Goal: Task Accomplishment & Management: Complete application form

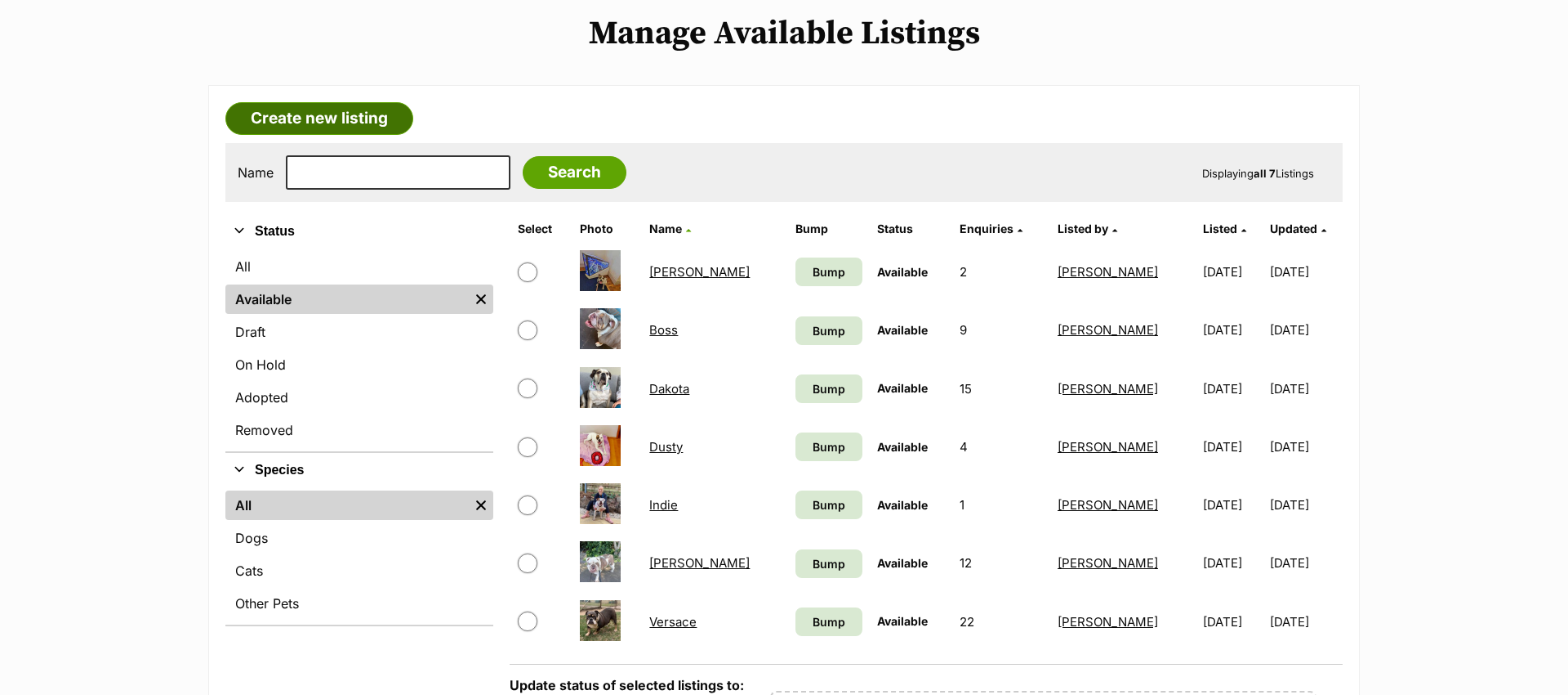
click at [293, 119] on link "Create new listing" at bounding box center [318, 118] width 188 height 32
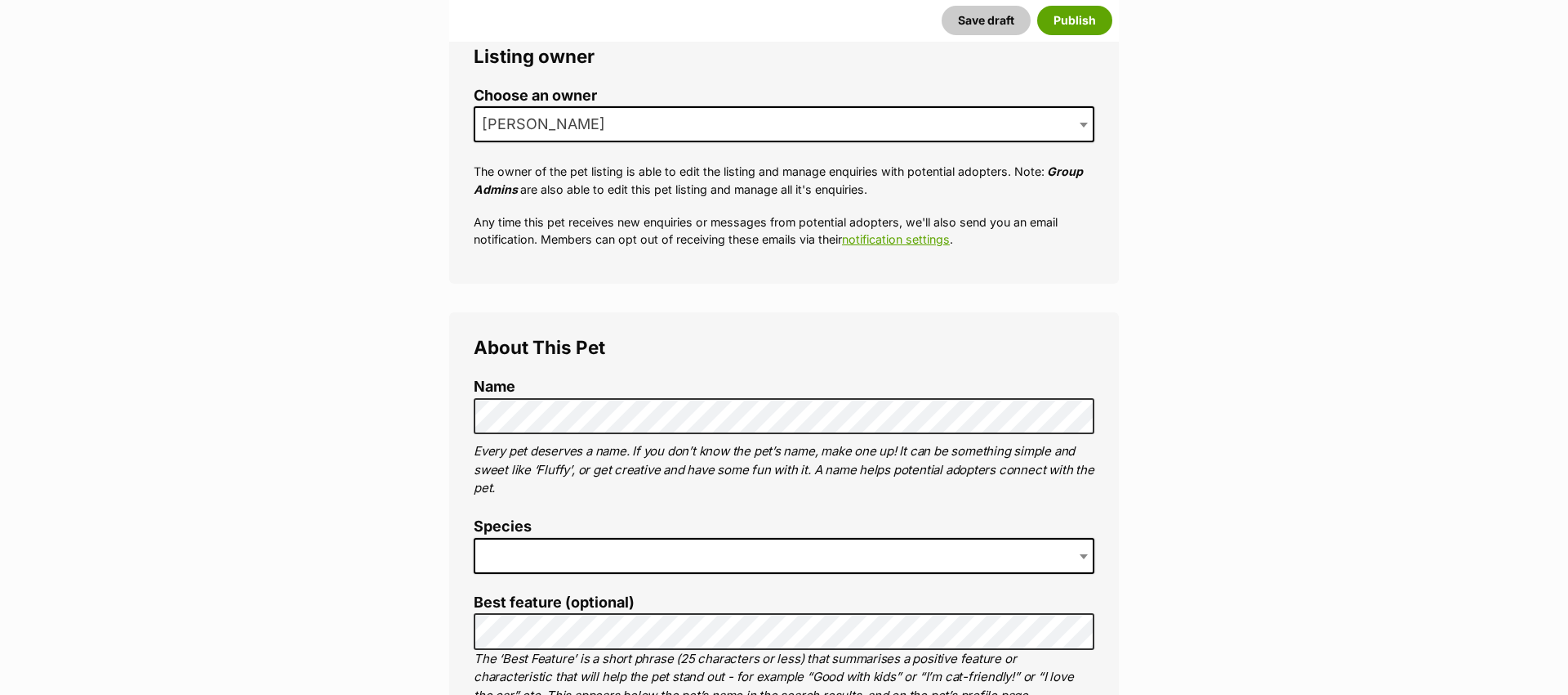
scroll to position [402, 0]
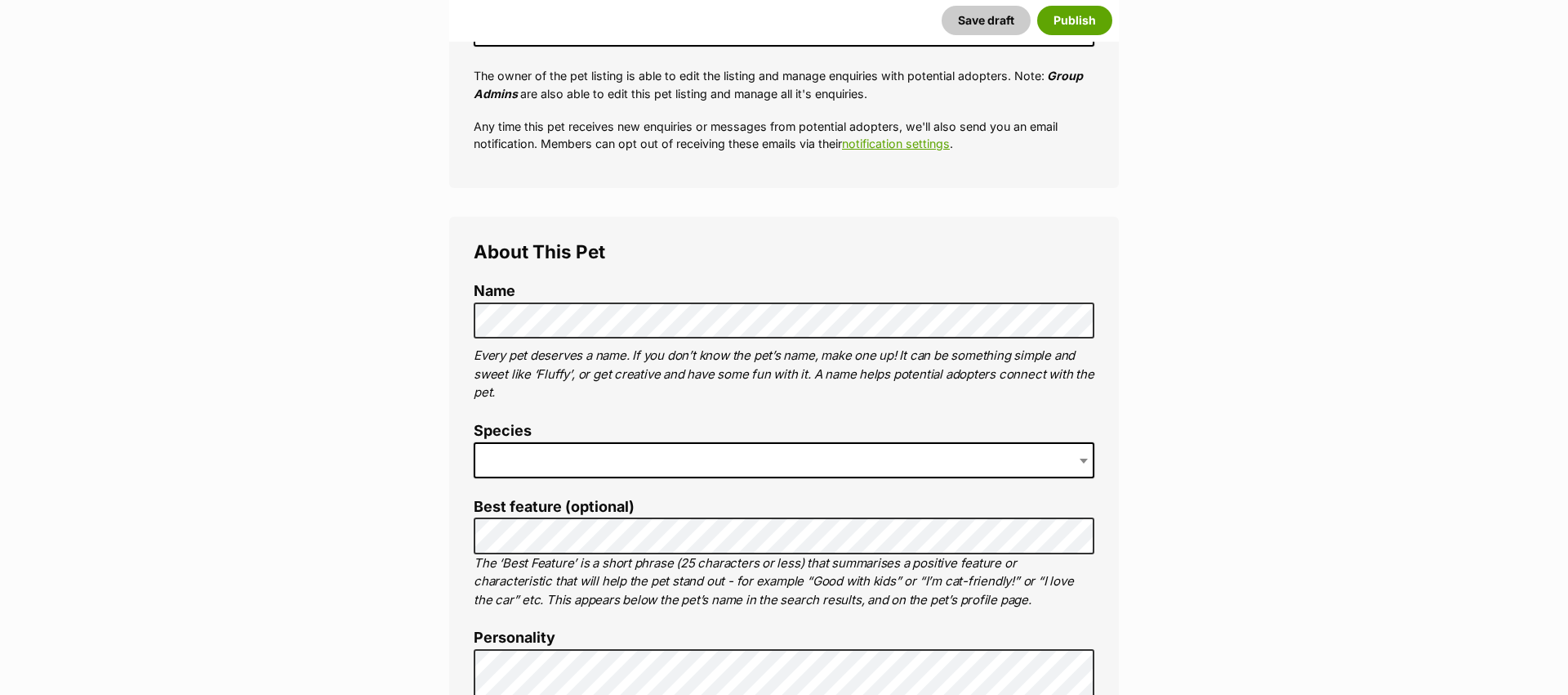
click at [625, 464] on span at bounding box center [784, 459] width 620 height 36
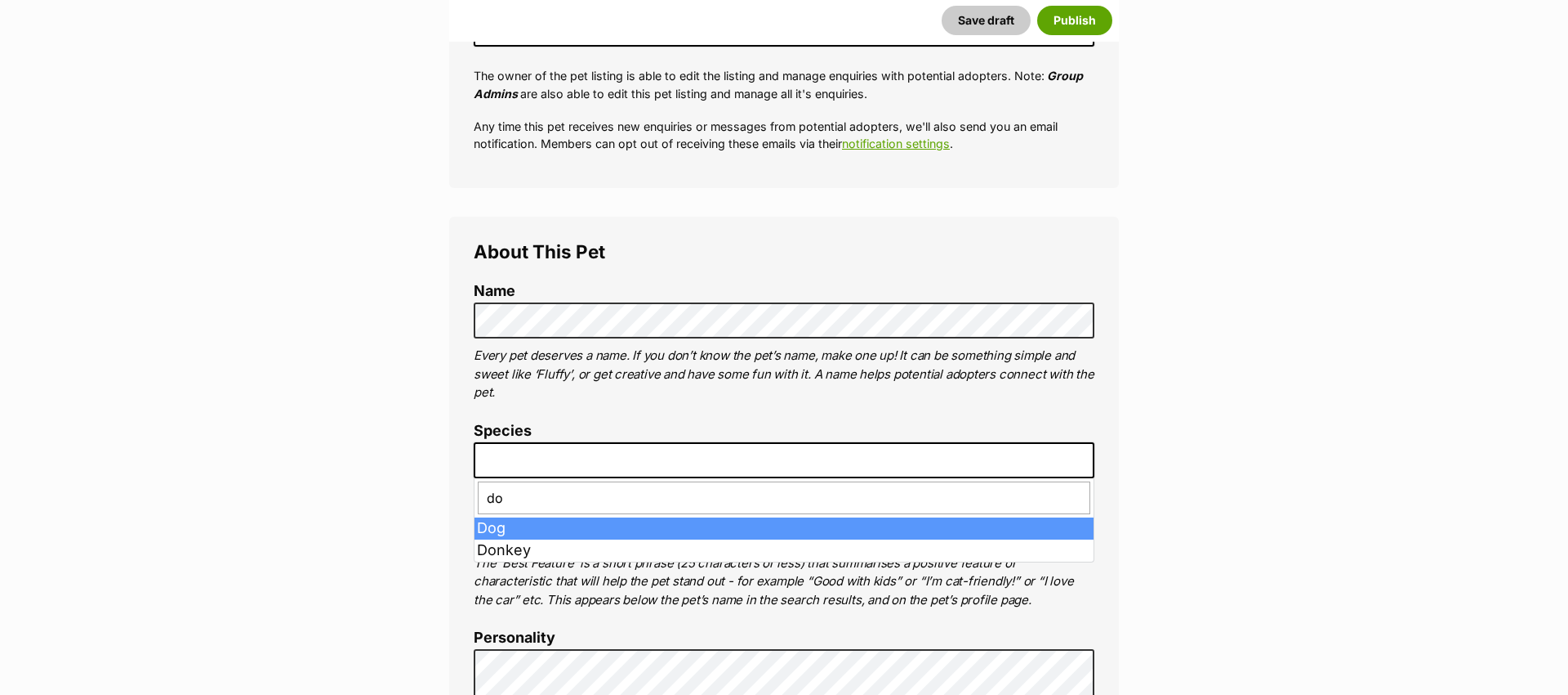
type input "do"
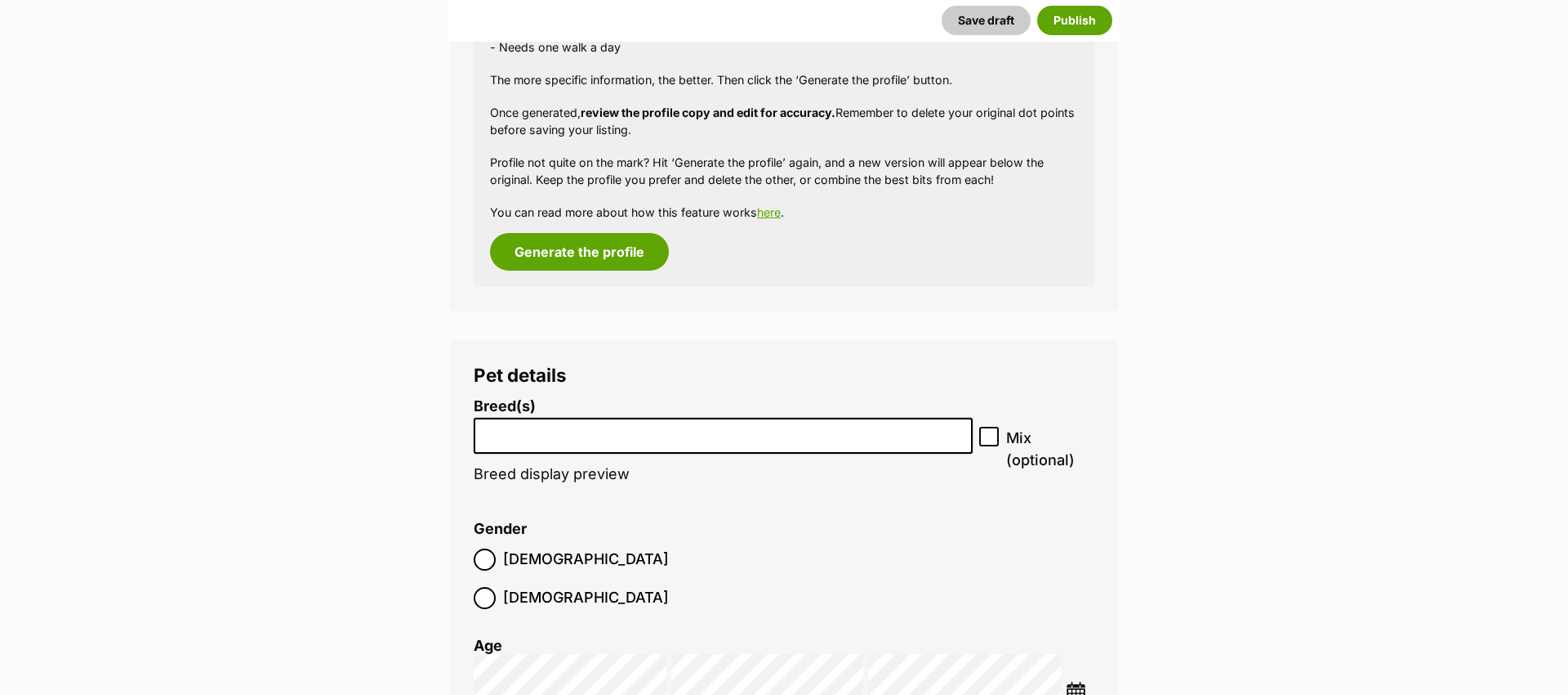
scroll to position [1807, 0]
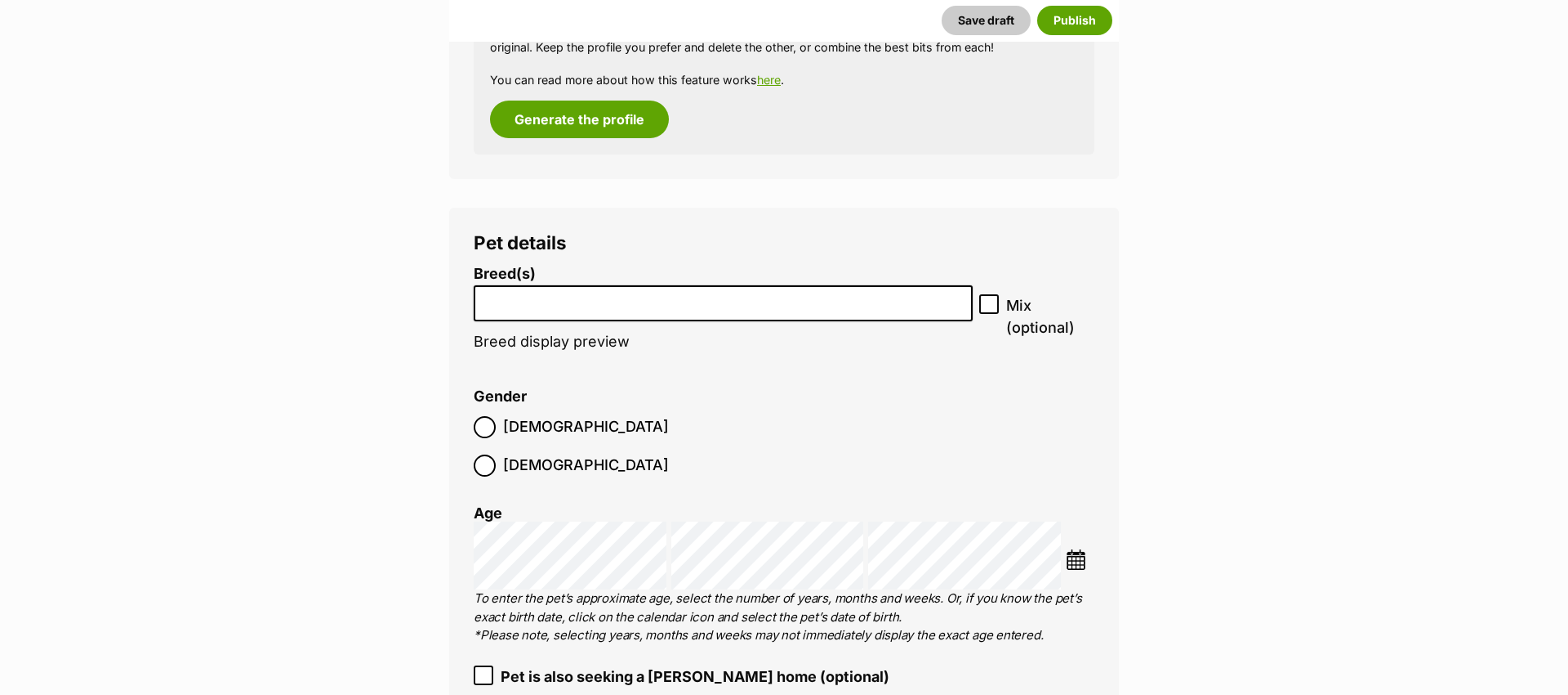
click at [584, 314] on li at bounding box center [722, 304] width 488 height 33
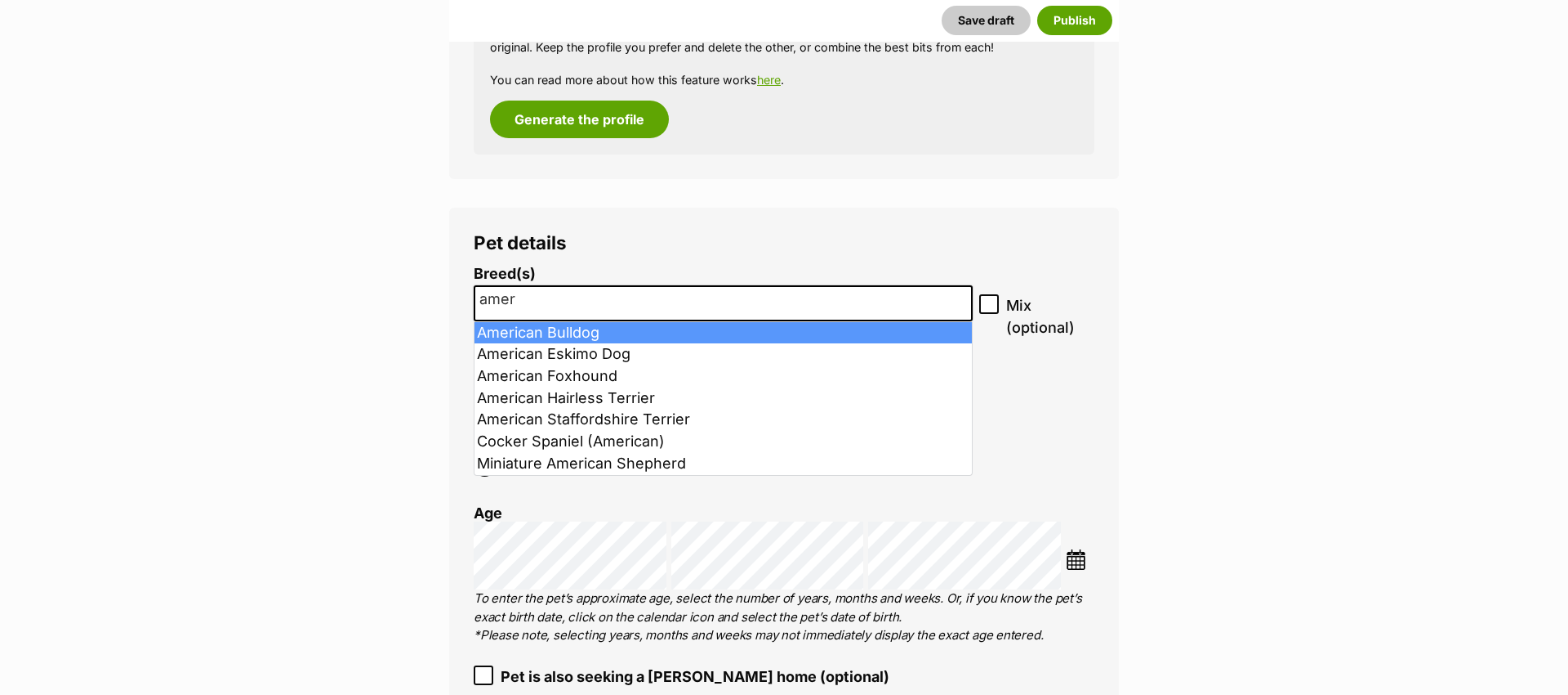
type input "amer"
select select "7"
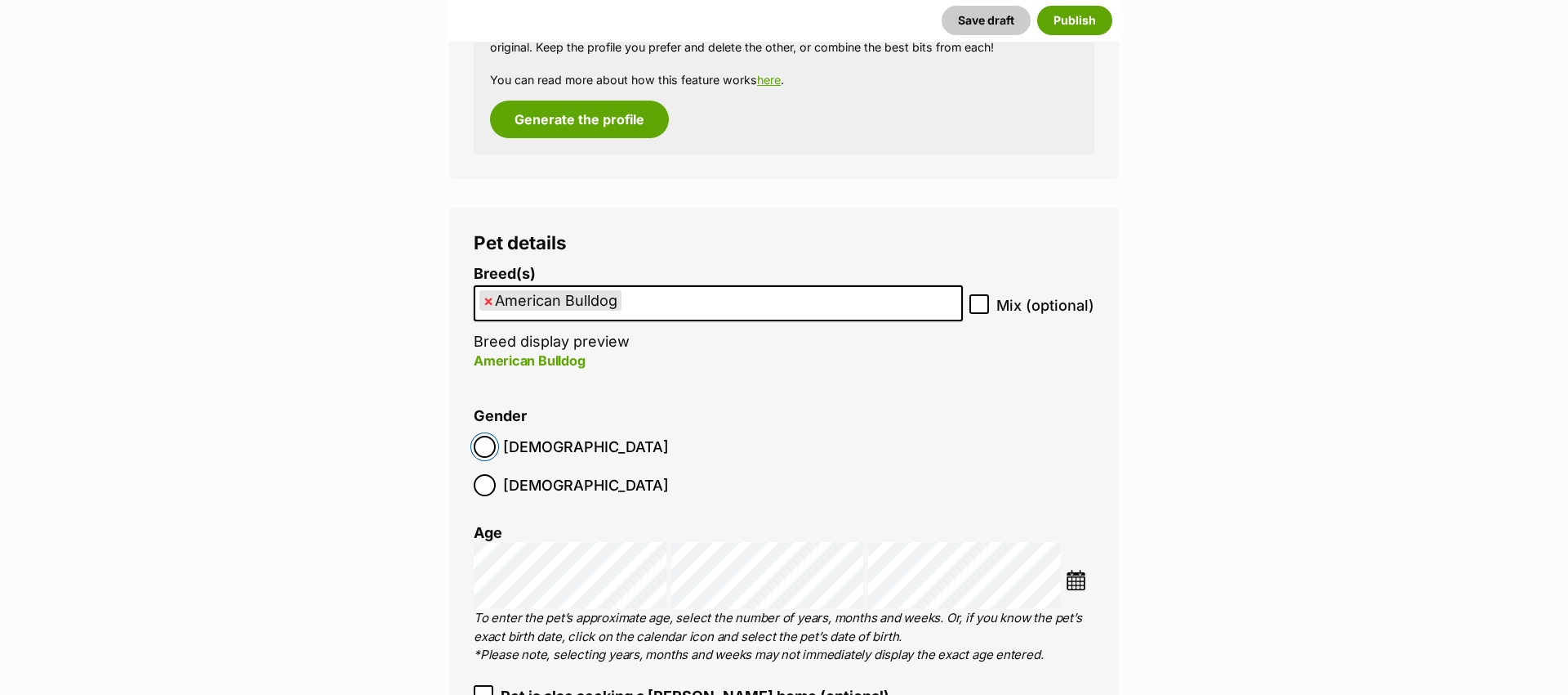
scroll to position [1923, 0]
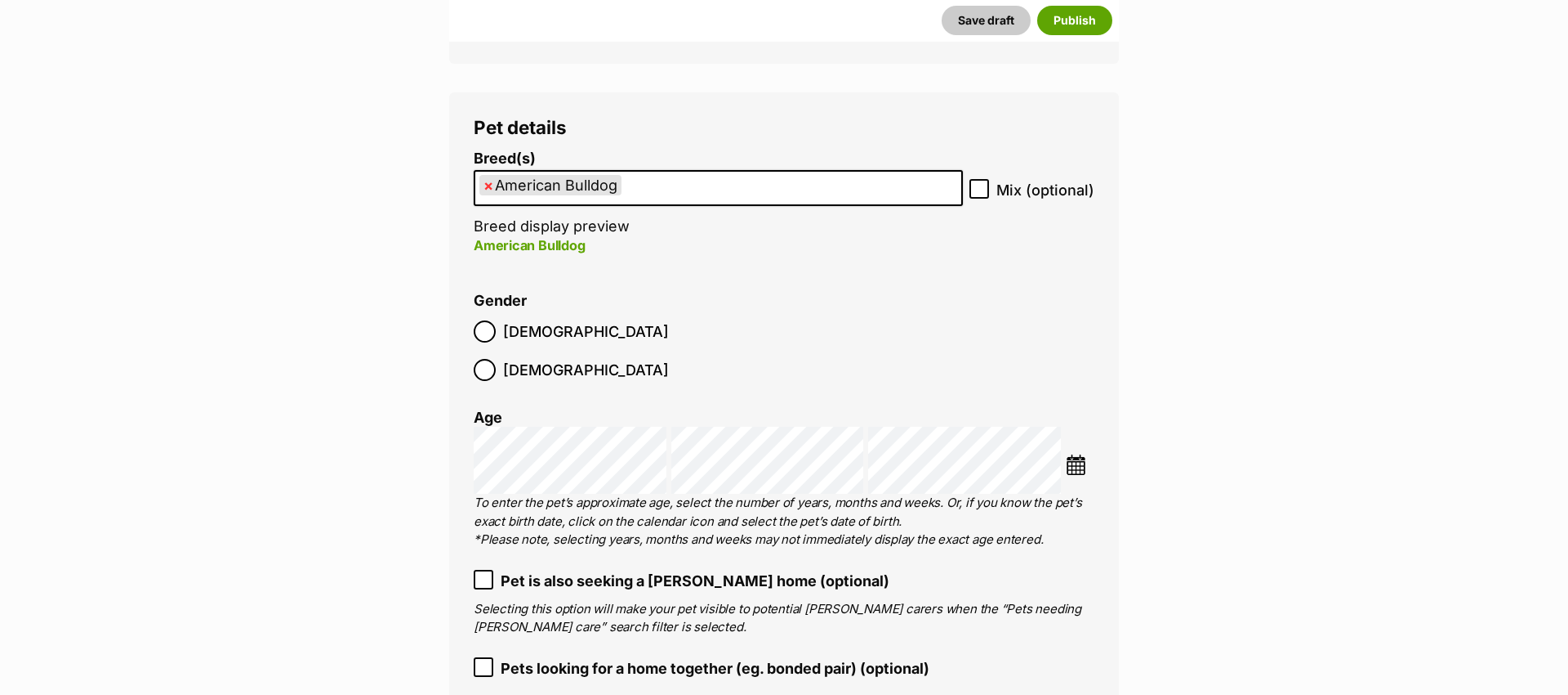
click at [1080, 454] on img at bounding box center [1075, 464] width 20 height 20
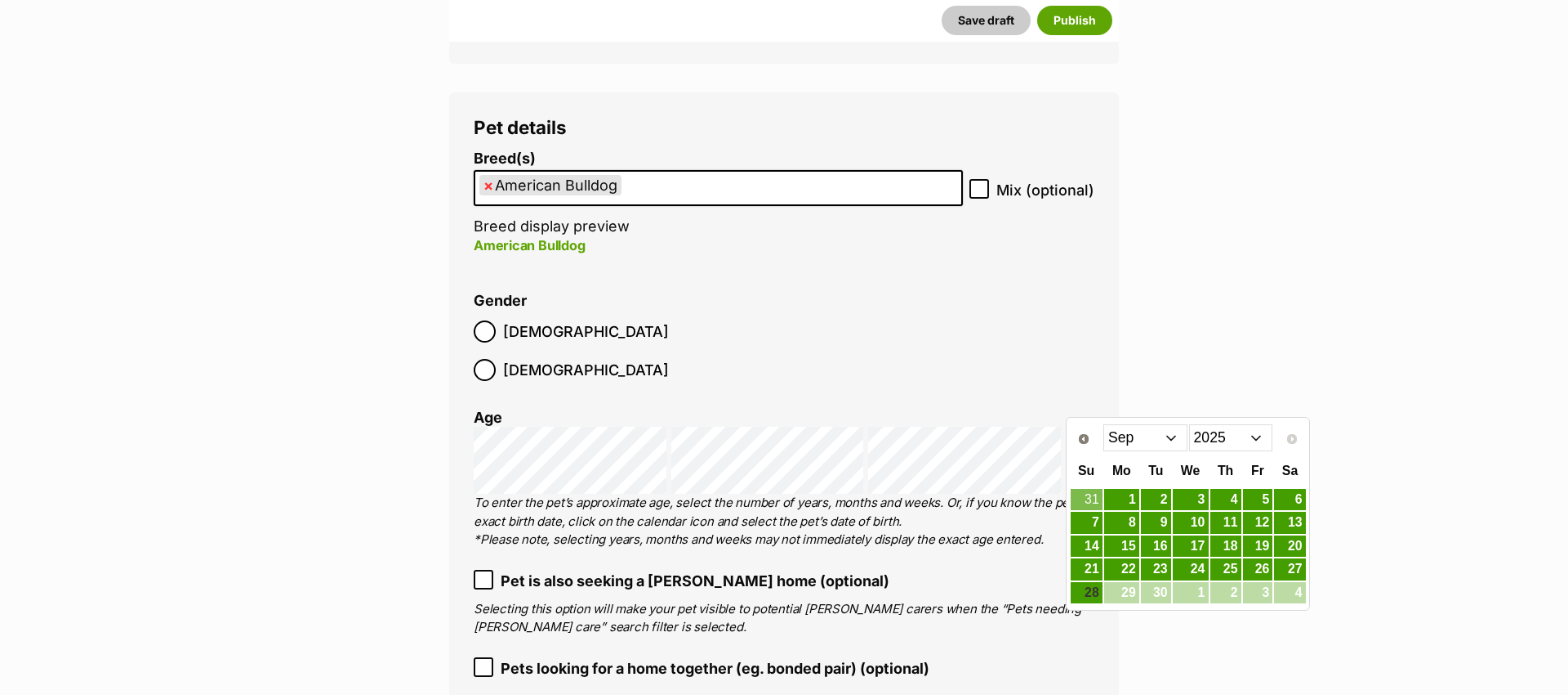
click at [1228, 436] on select "2015 2016 2017 2018 2019 2020 2021 2022 2023 2024 2025" at bounding box center [1231, 437] width 84 height 26
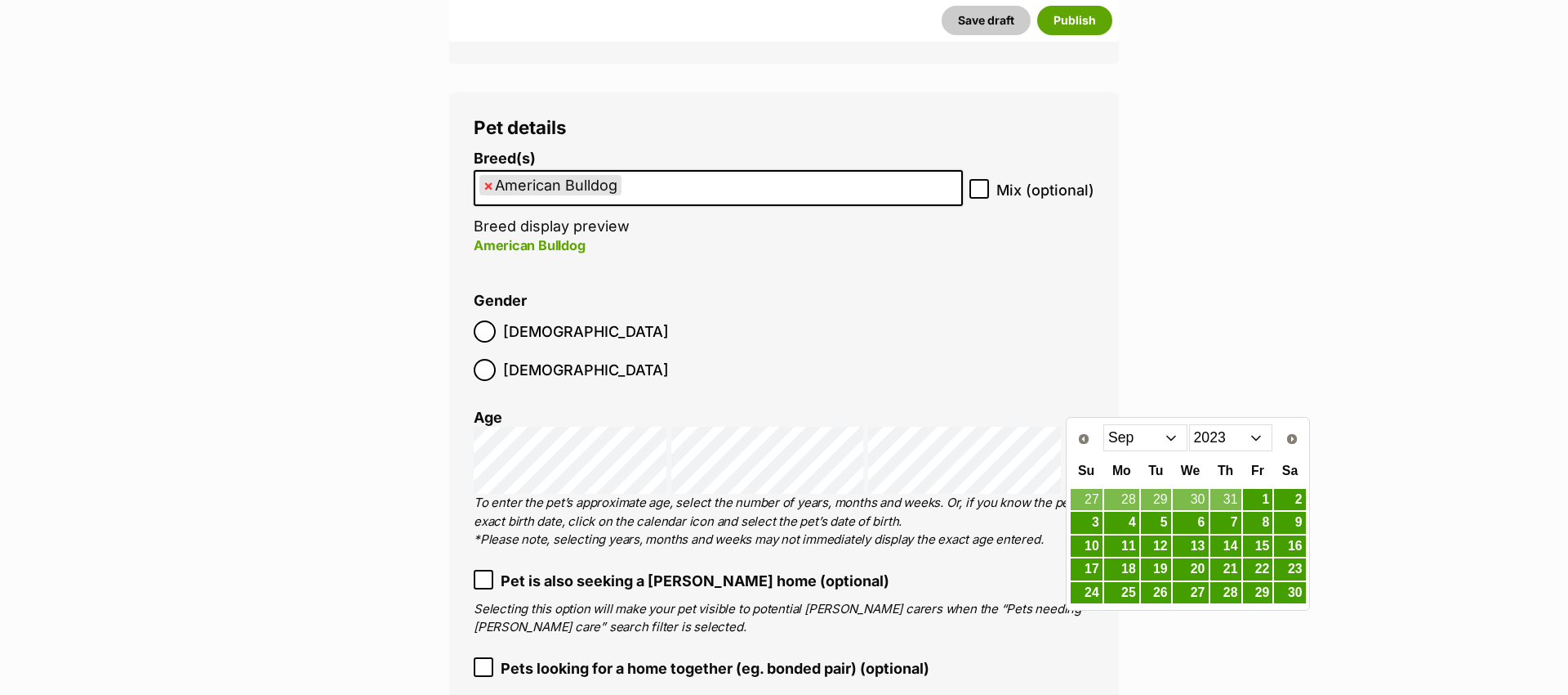
click at [1154, 441] on select "Jan Feb Mar Apr May Jun Jul Aug Sep Oct Nov Dec" at bounding box center [1145, 437] width 84 height 26
click at [1162, 503] on link "1" at bounding box center [1155, 499] width 31 height 20
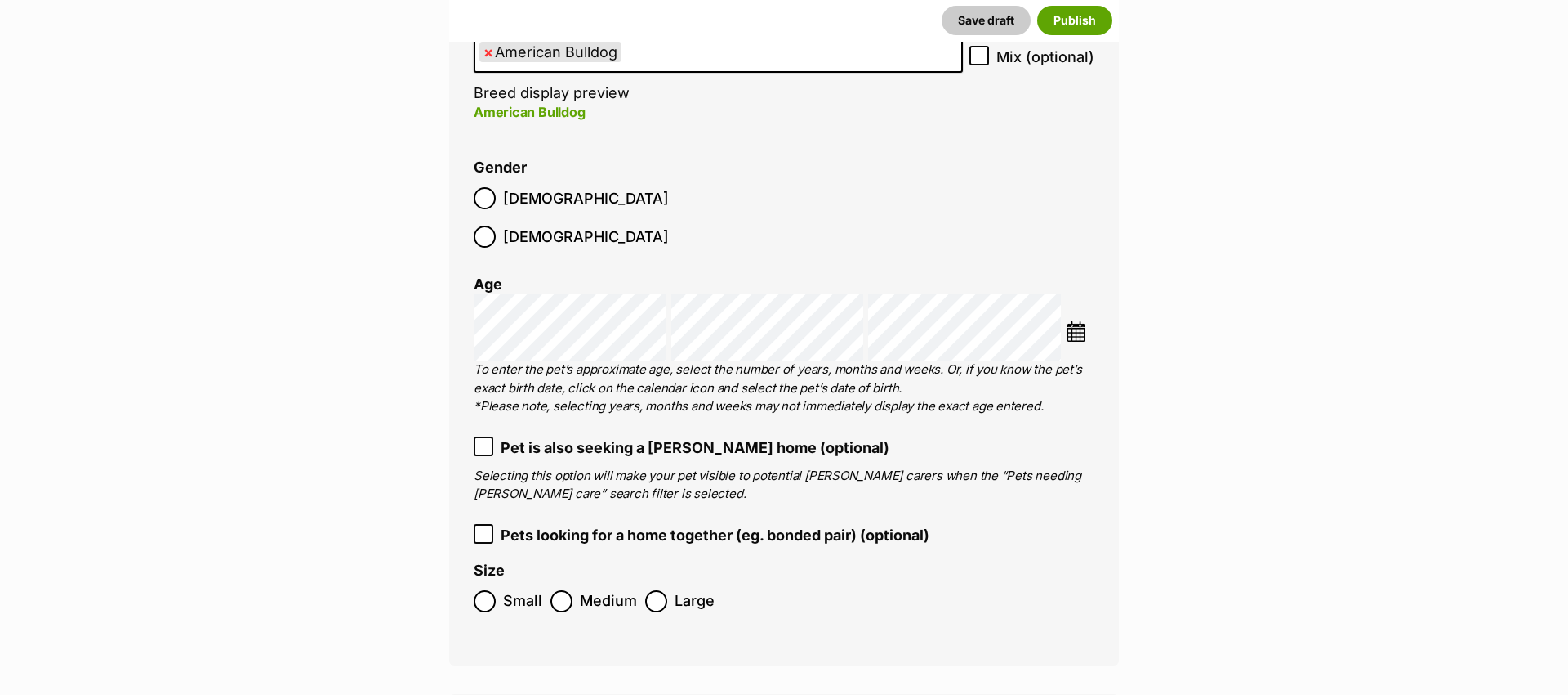
scroll to position [2109, 0]
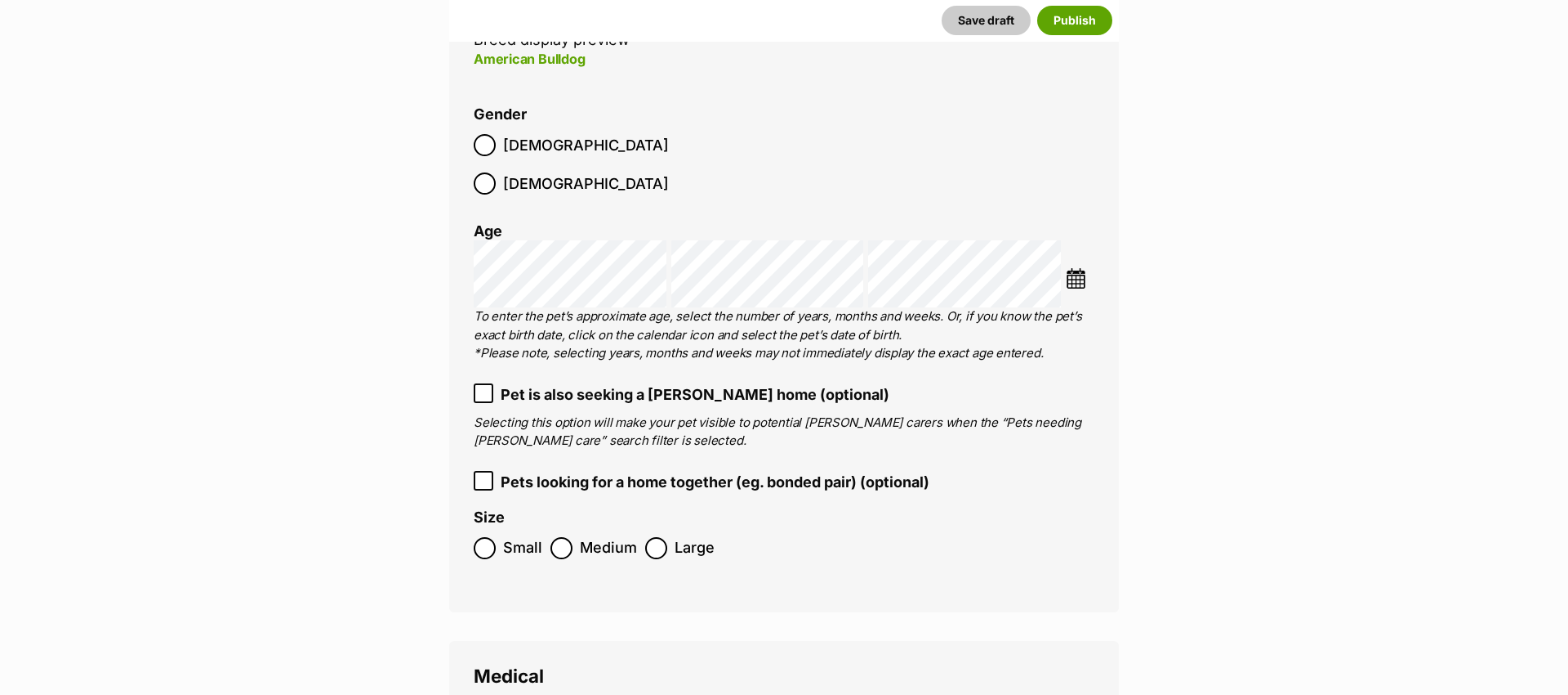
click at [481, 389] on icon at bounding box center [483, 393] width 10 height 7
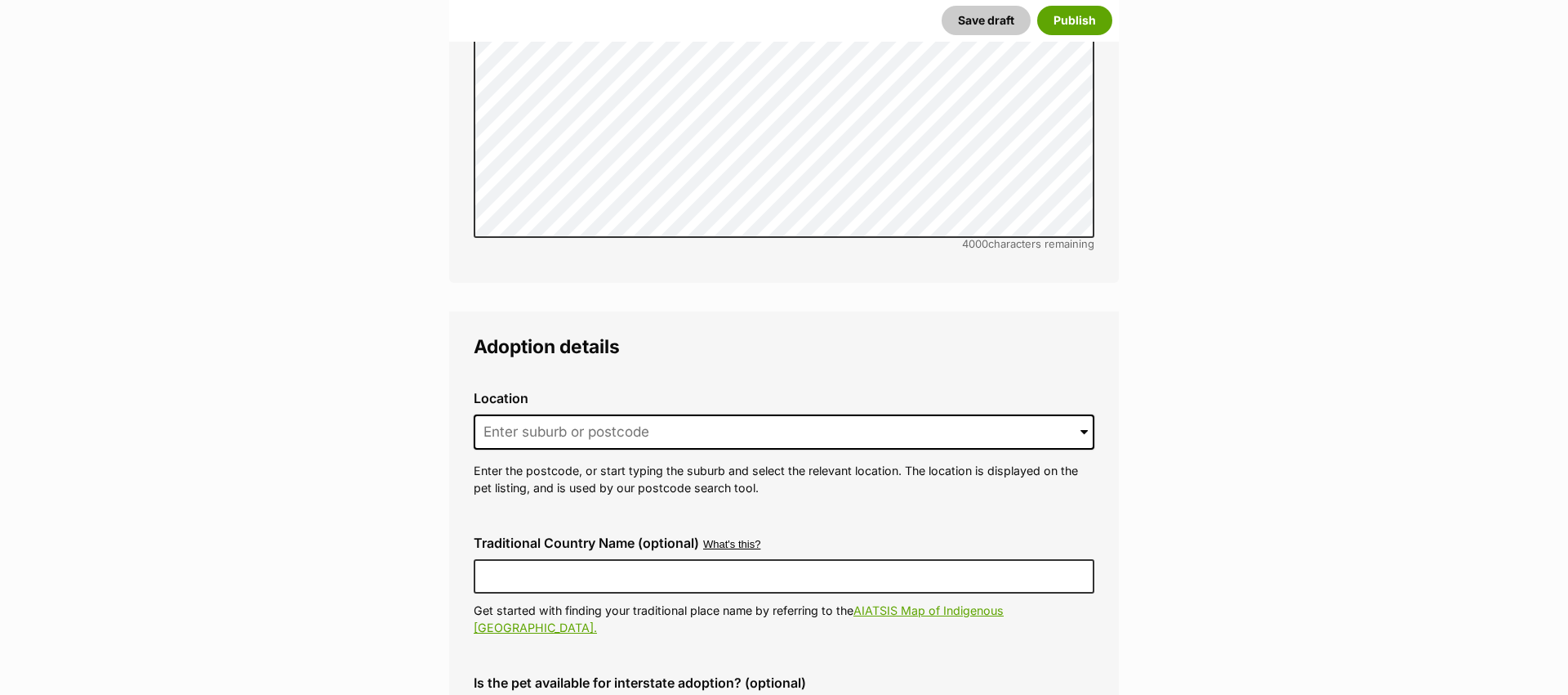
scroll to position [3595, 0]
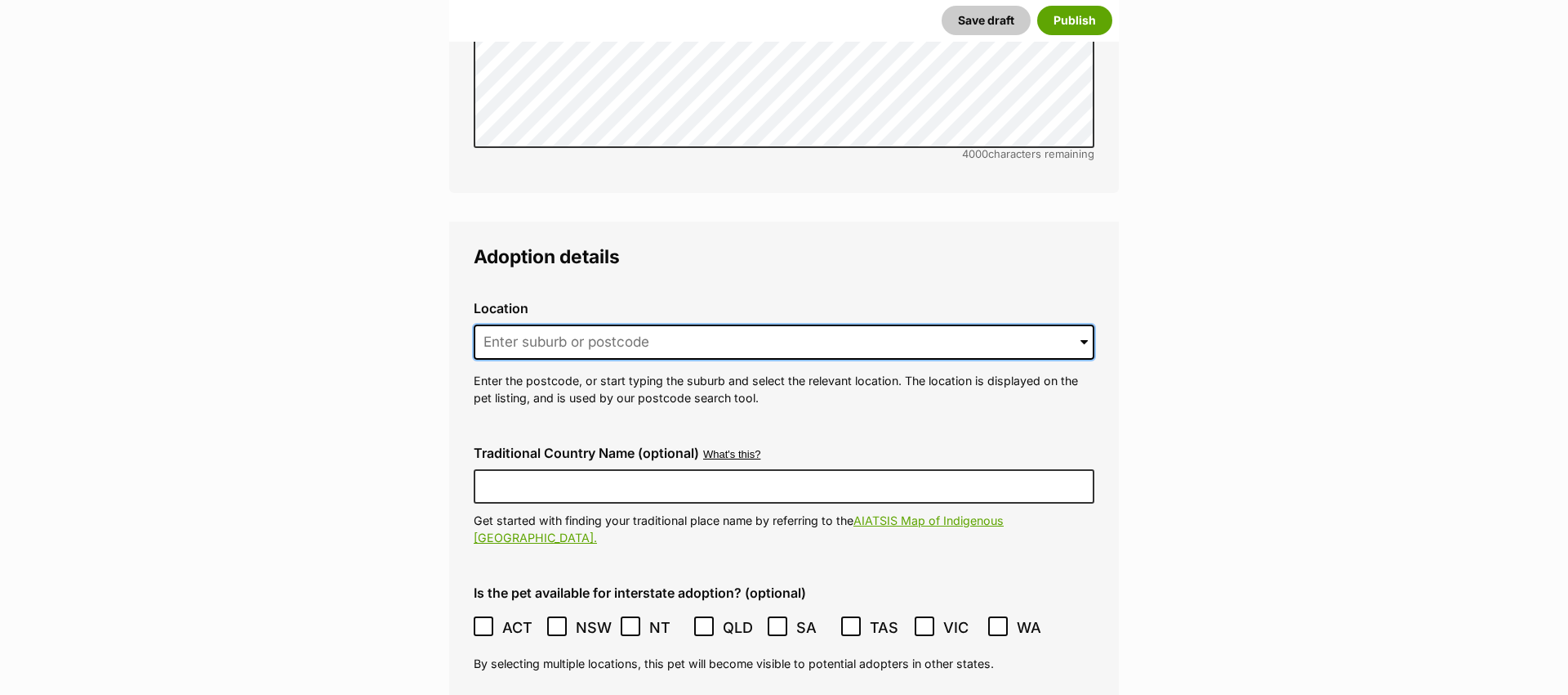
click at [553, 325] on input at bounding box center [784, 342] width 620 height 36
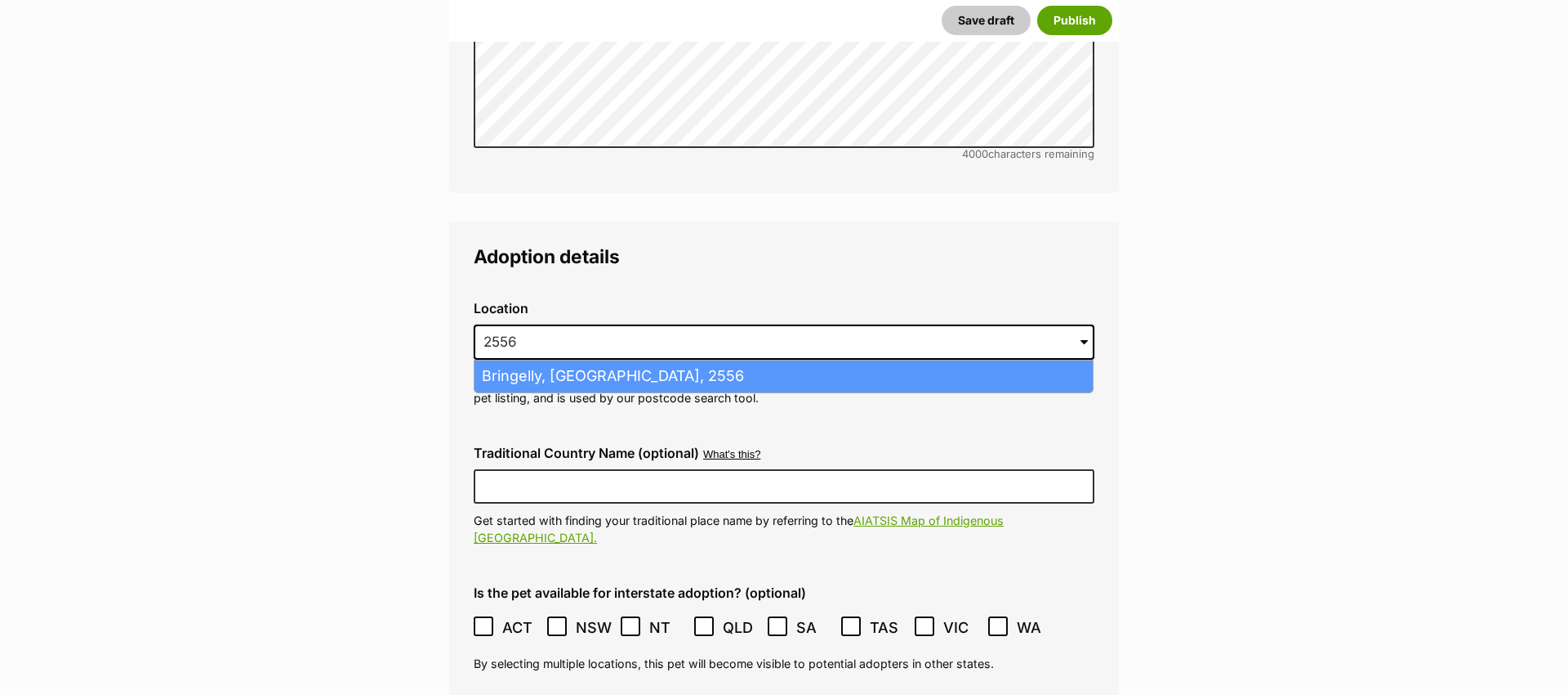
click at [611, 361] on li "Bringelly, New South Wales, 2556" at bounding box center [784, 376] width 618 height 32
type input "Bringelly, New South Wales, 2556"
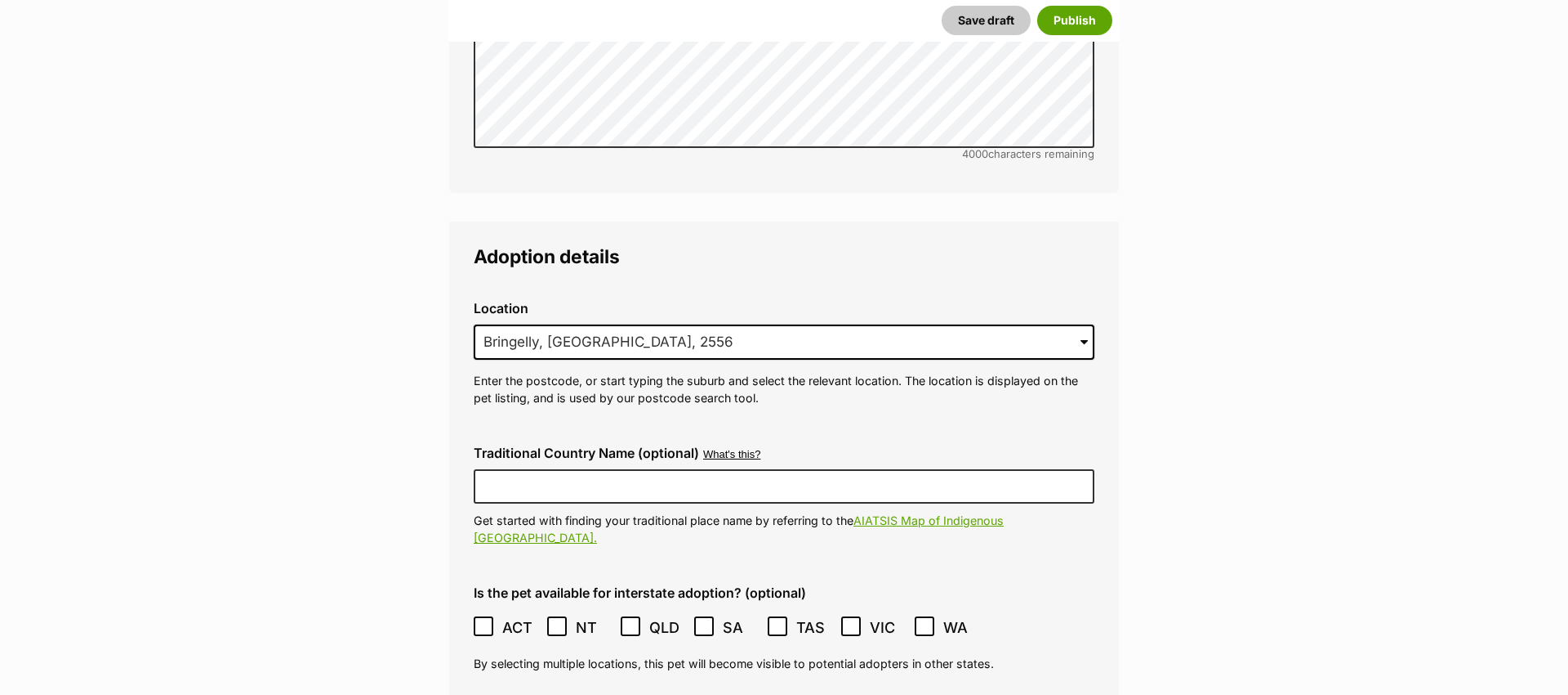
scroll to position [3763, 0]
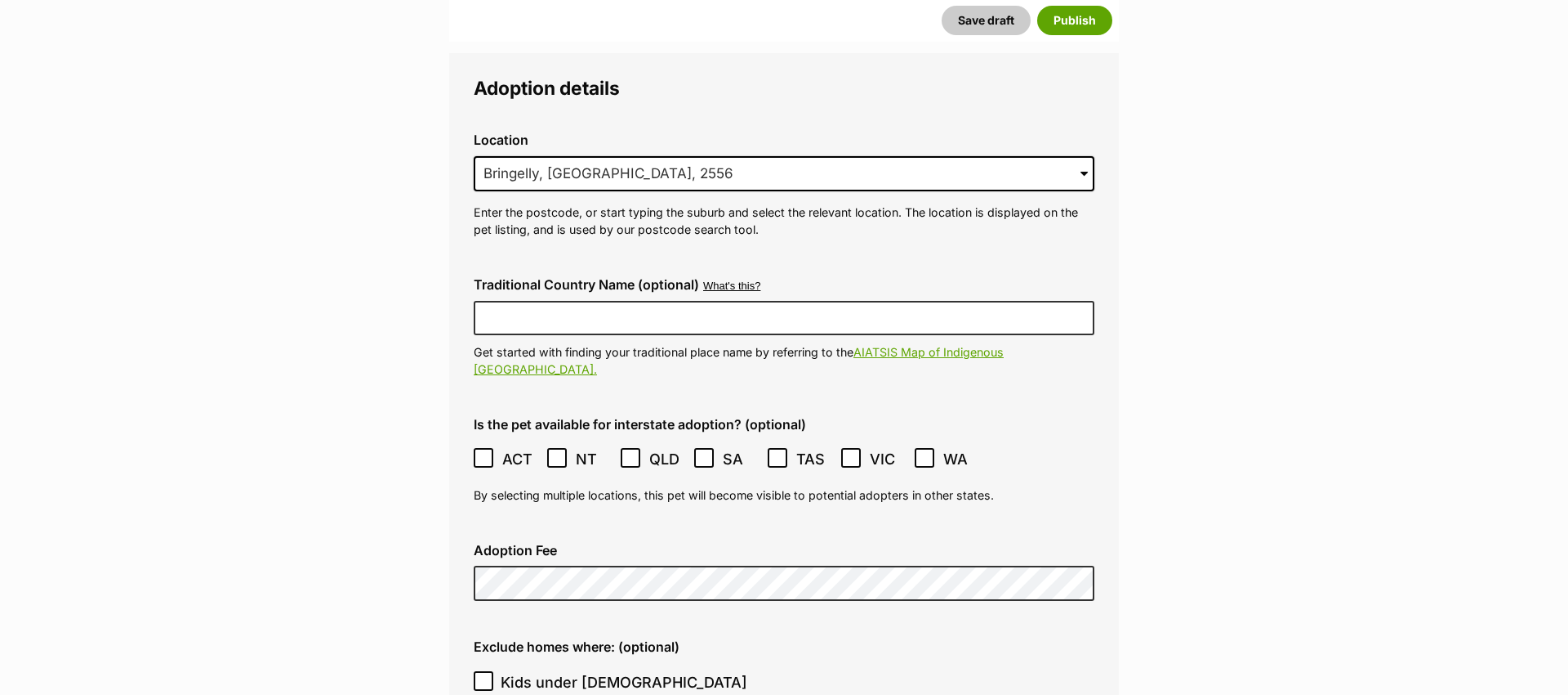
click at [850, 452] on icon at bounding box center [851, 458] width 11 height 11
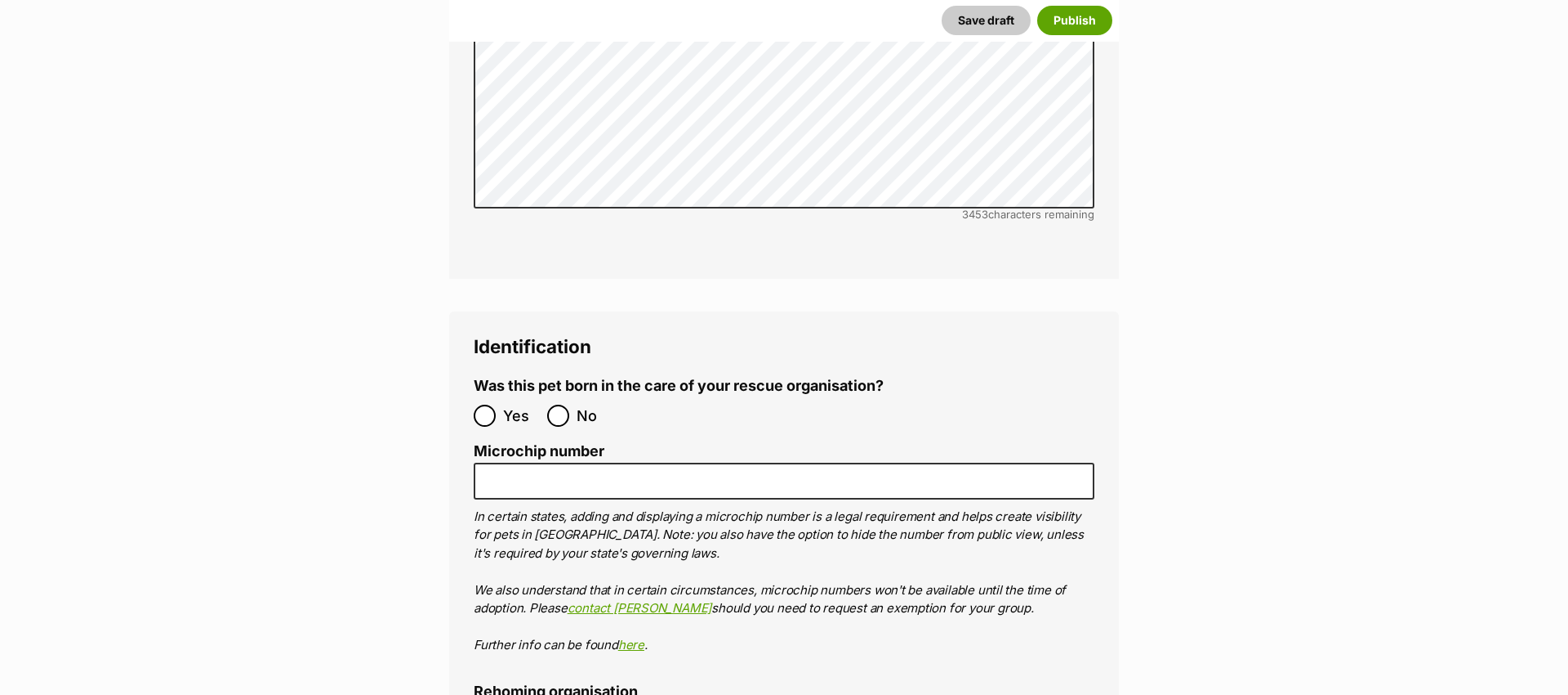
scroll to position [5000, 0]
click at [555, 403] on input "No" at bounding box center [558, 414] width 22 height 22
radio input "true"
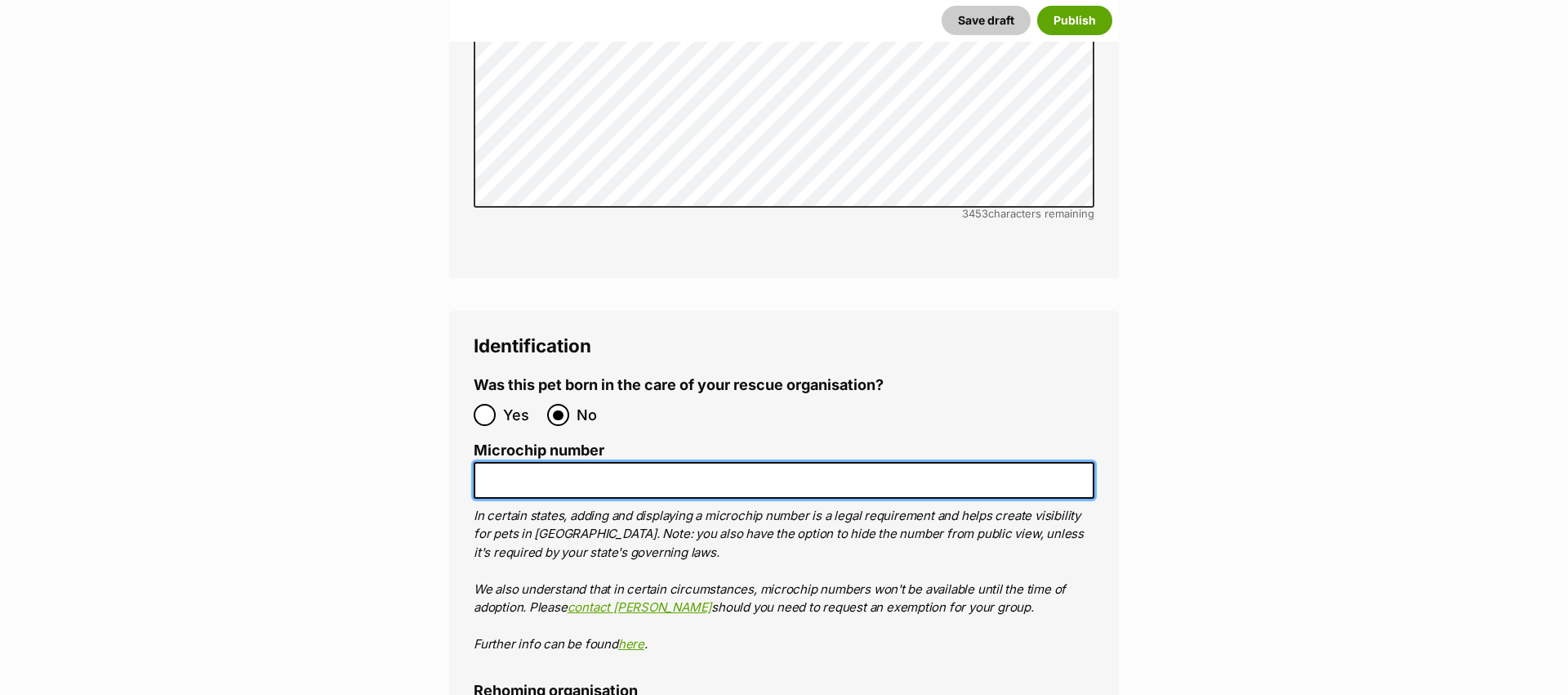
click at [554, 462] on input "Microchip number" at bounding box center [784, 480] width 620 height 37
paste input "991003000243866"
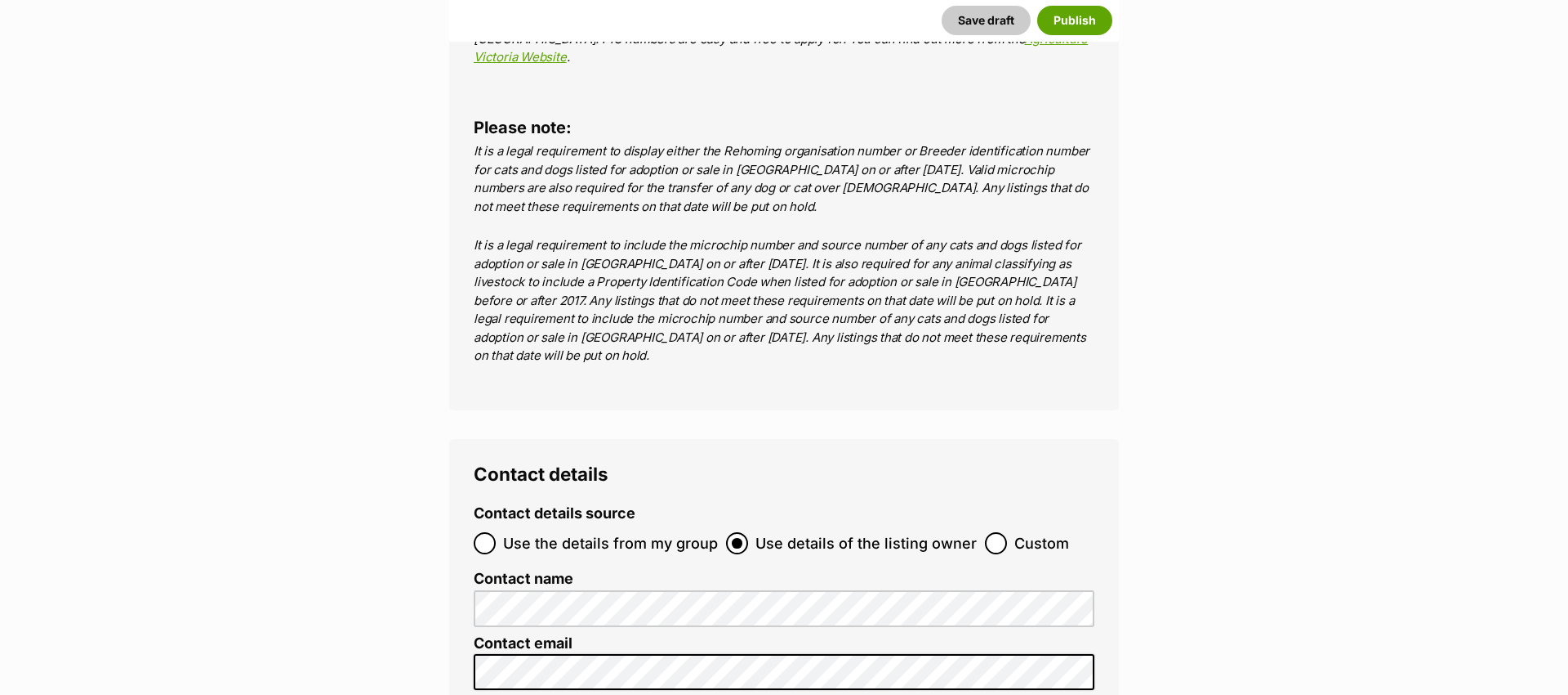
scroll to position [5943, 0]
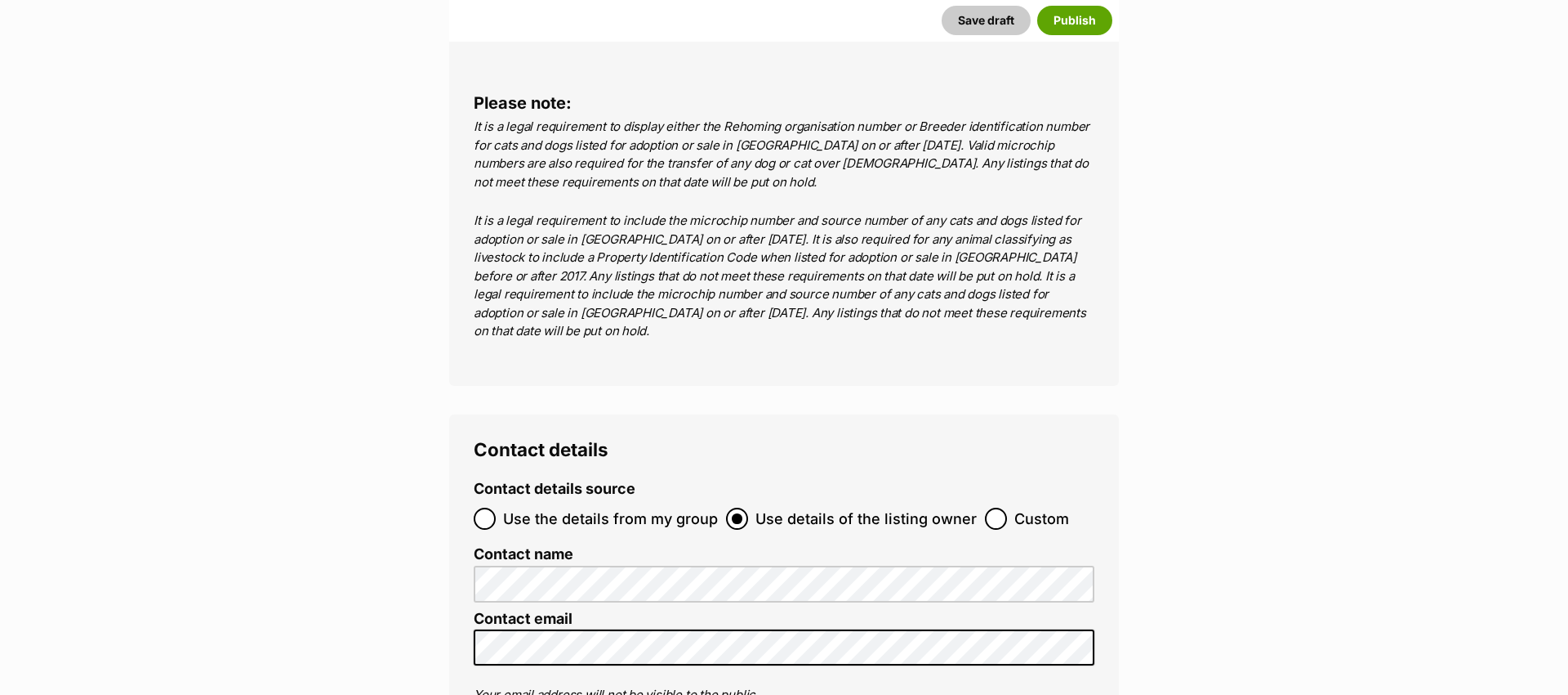
type input "991003000243866"
click at [987, 507] on input "Custom" at bounding box center [996, 518] width 22 height 22
radio input "true"
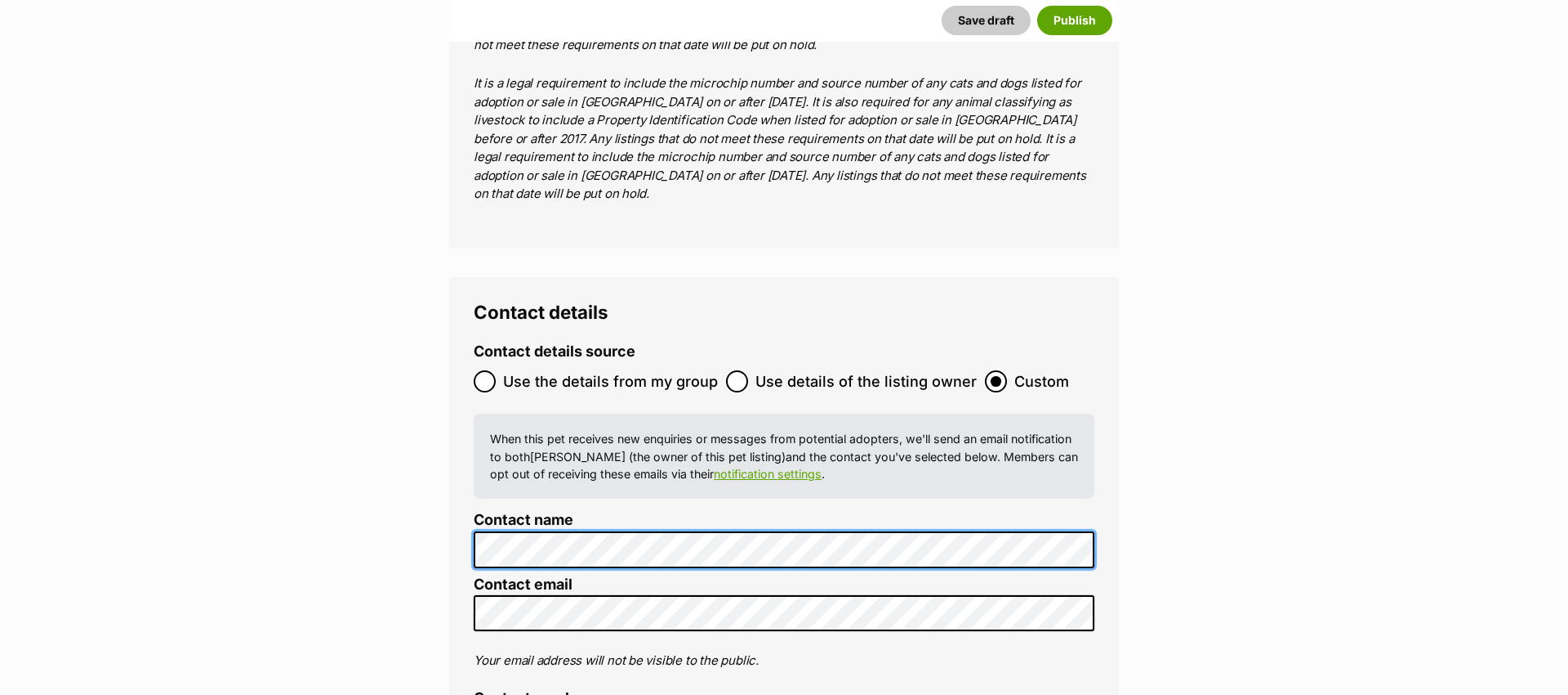
scroll to position [6245, 0]
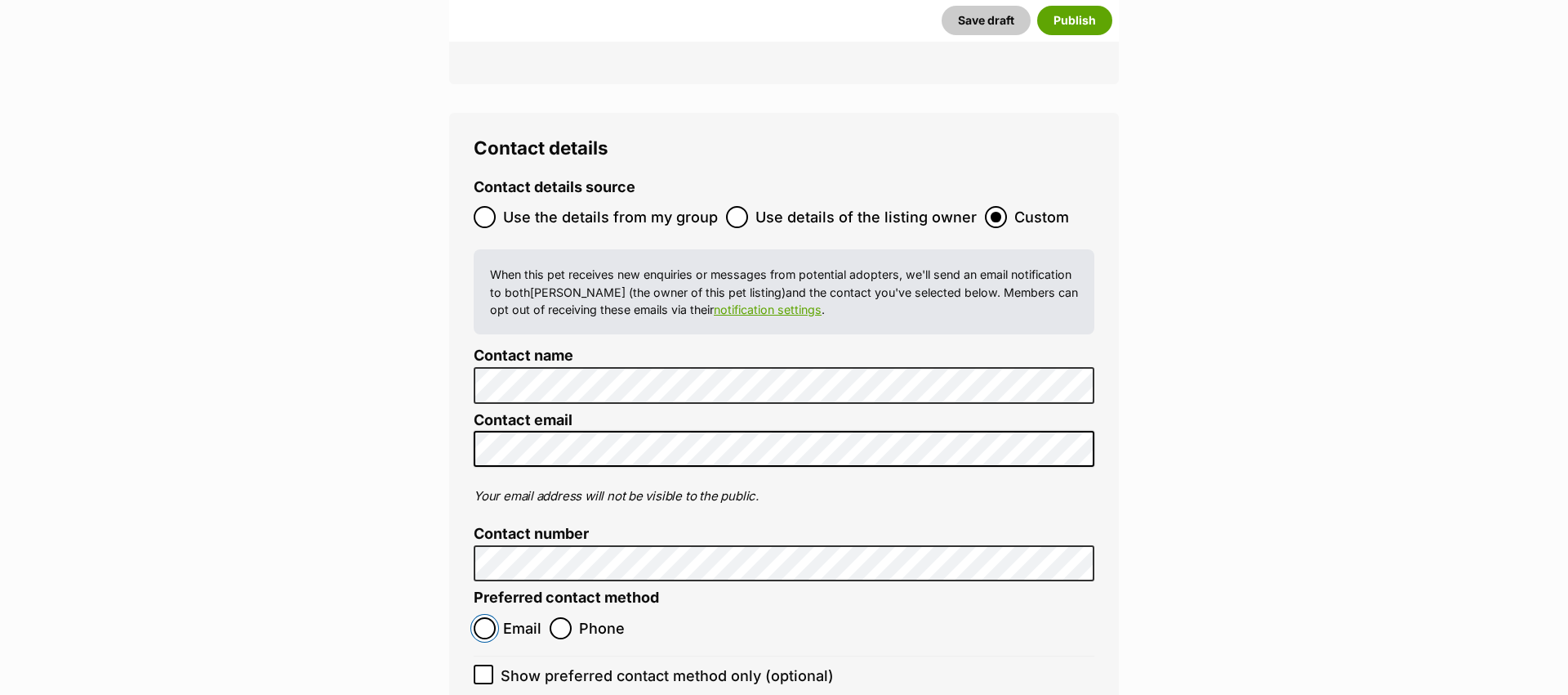
click at [488, 617] on input "Email" at bounding box center [484, 628] width 22 height 22
radio input "true"
click at [484, 669] on icon at bounding box center [483, 674] width 11 height 11
click at [484, 664] on input "Show preferred contact method only (optional)" at bounding box center [483, 674] width 19 height 19
checkbox input "true"
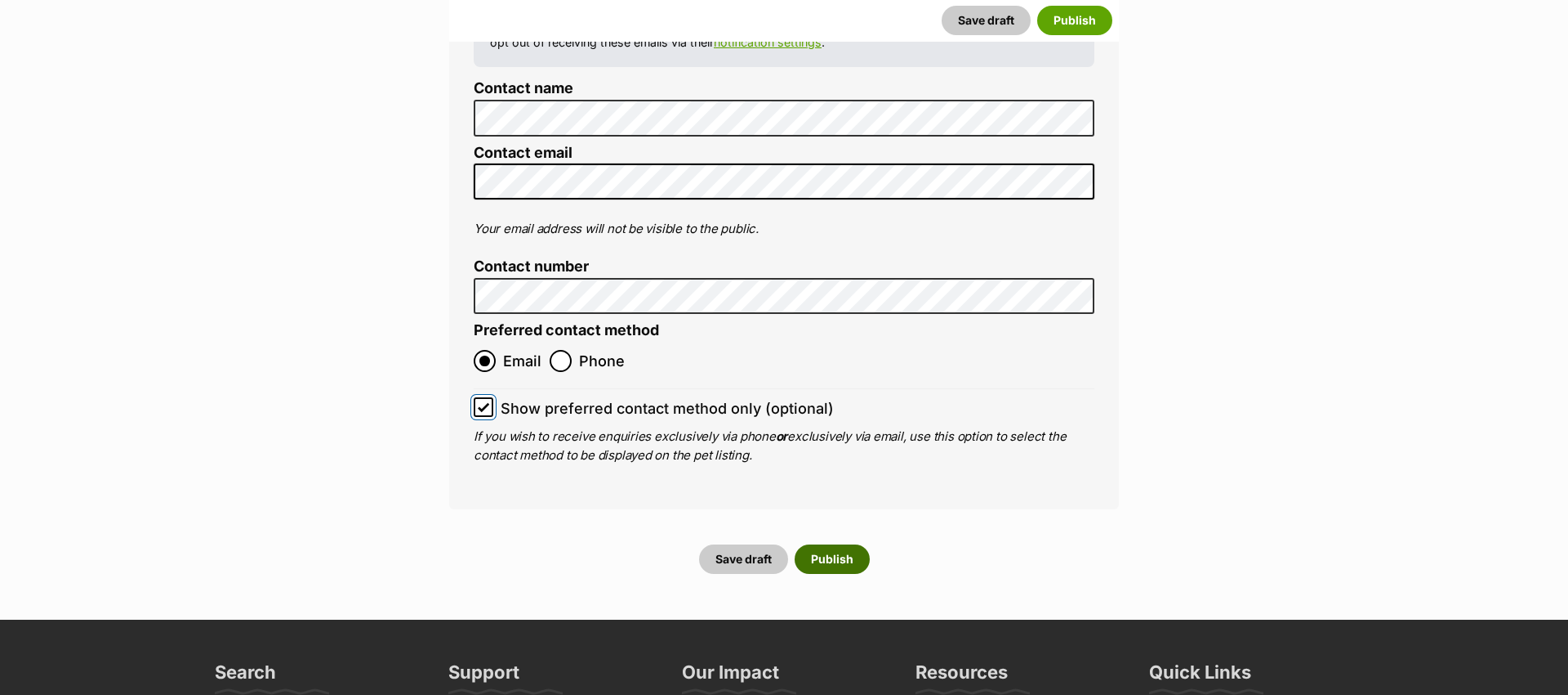
scroll to position [6519, 0]
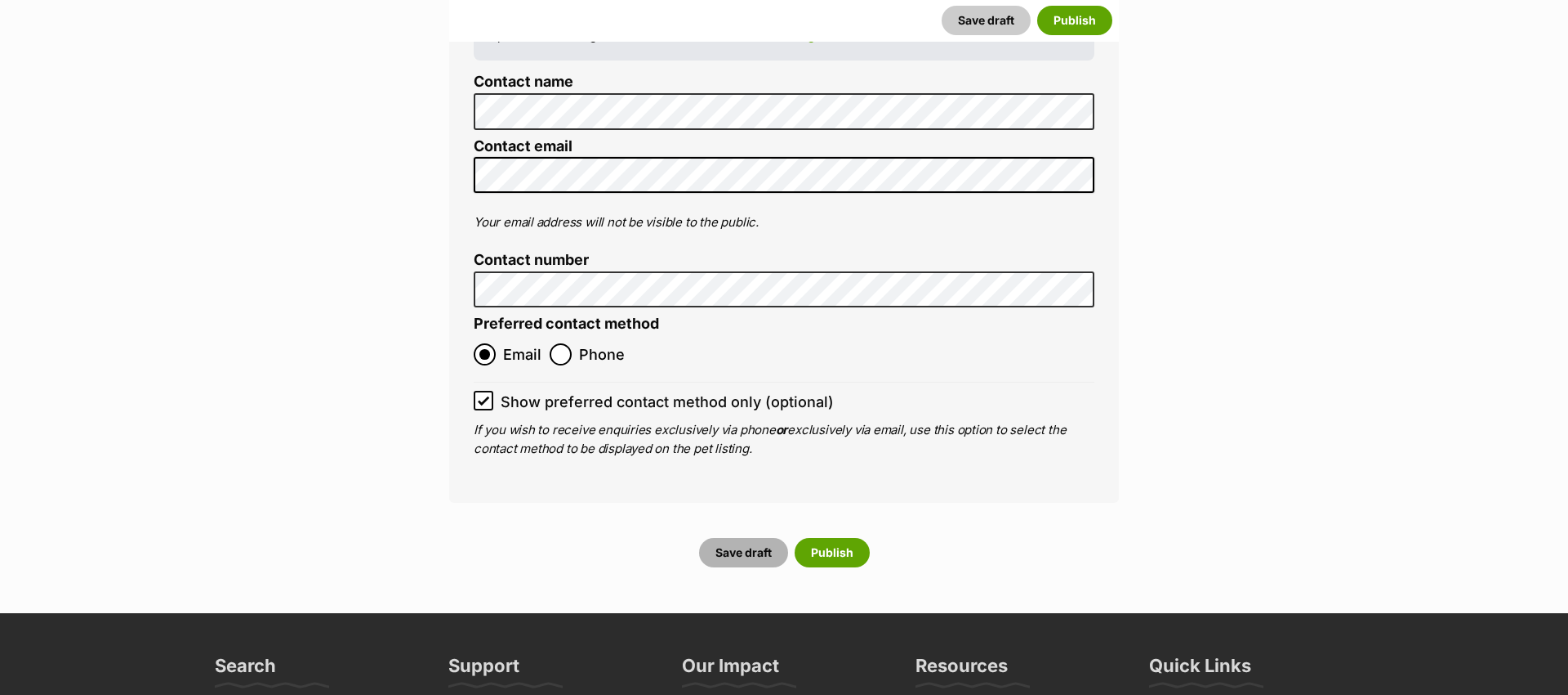
click at [737, 538] on button "Save draft" at bounding box center [743, 553] width 89 height 30
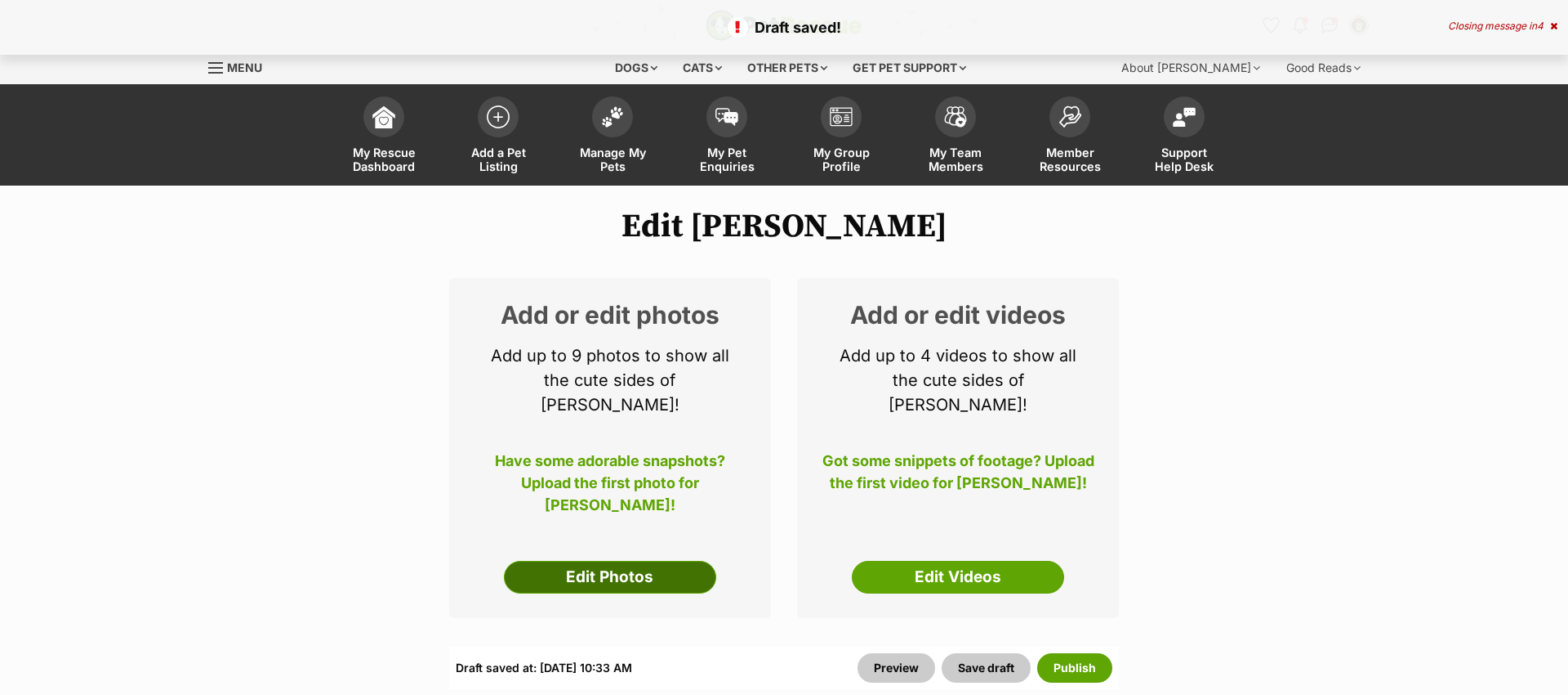
click at [600, 561] on link "Edit Photos" at bounding box center [609, 576] width 212 height 32
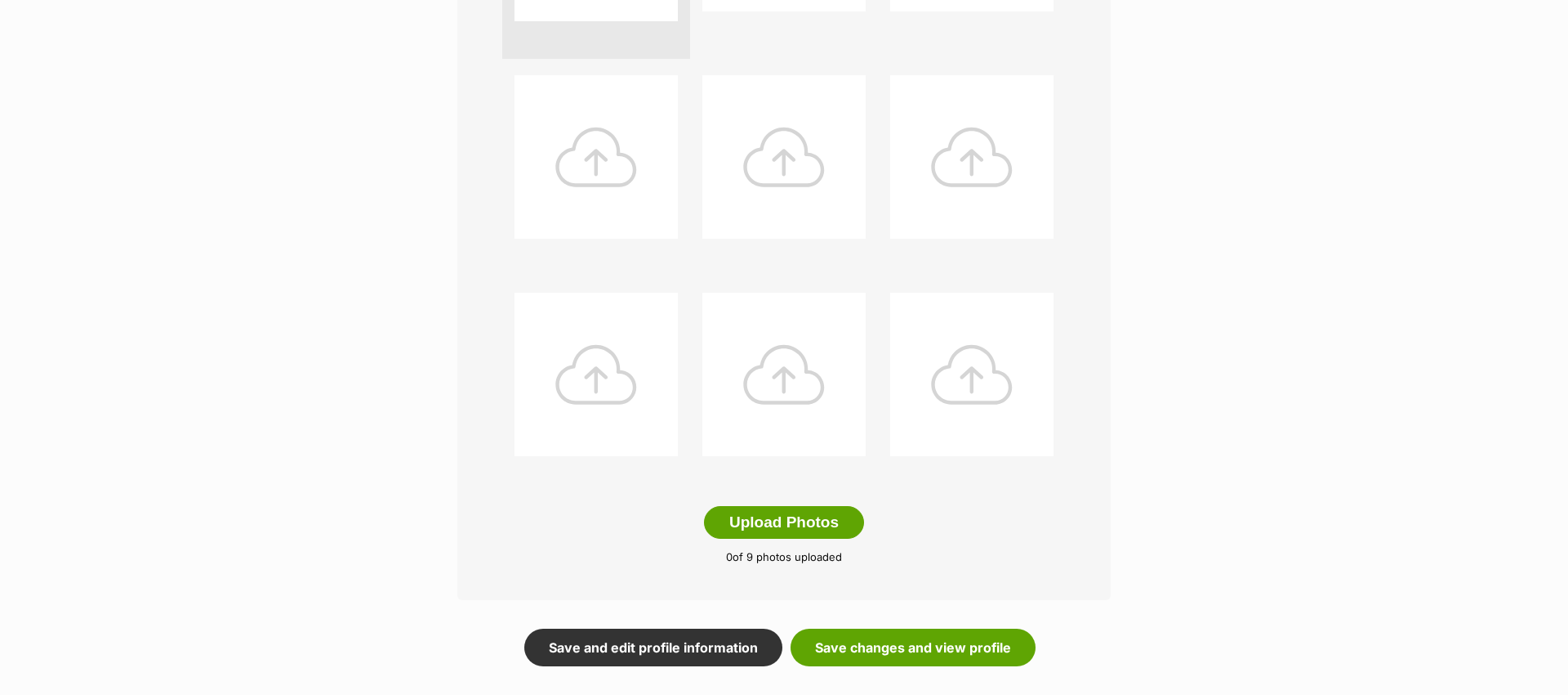
scroll to position [596, 0]
click at [811, 529] on button "Upload Photos" at bounding box center [784, 520] width 160 height 32
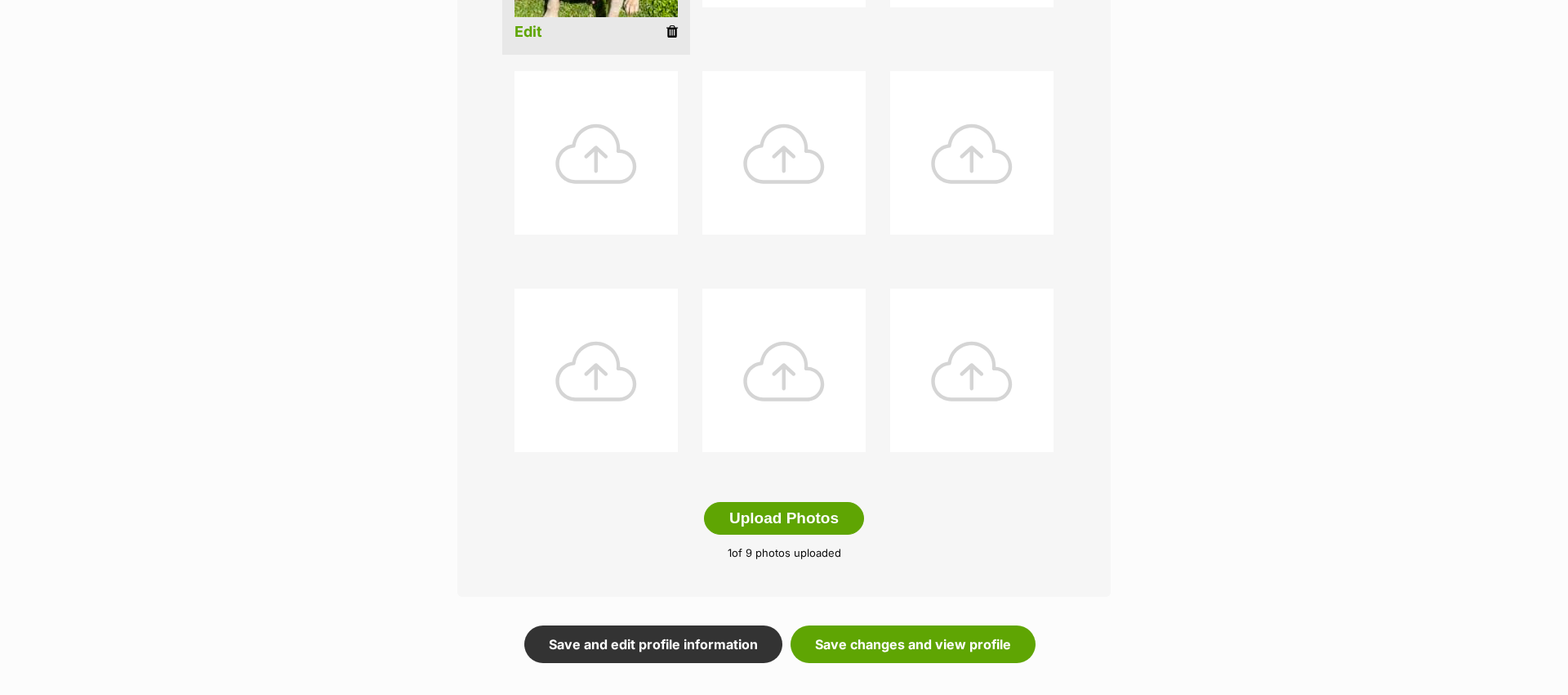
scroll to position [659, 0]
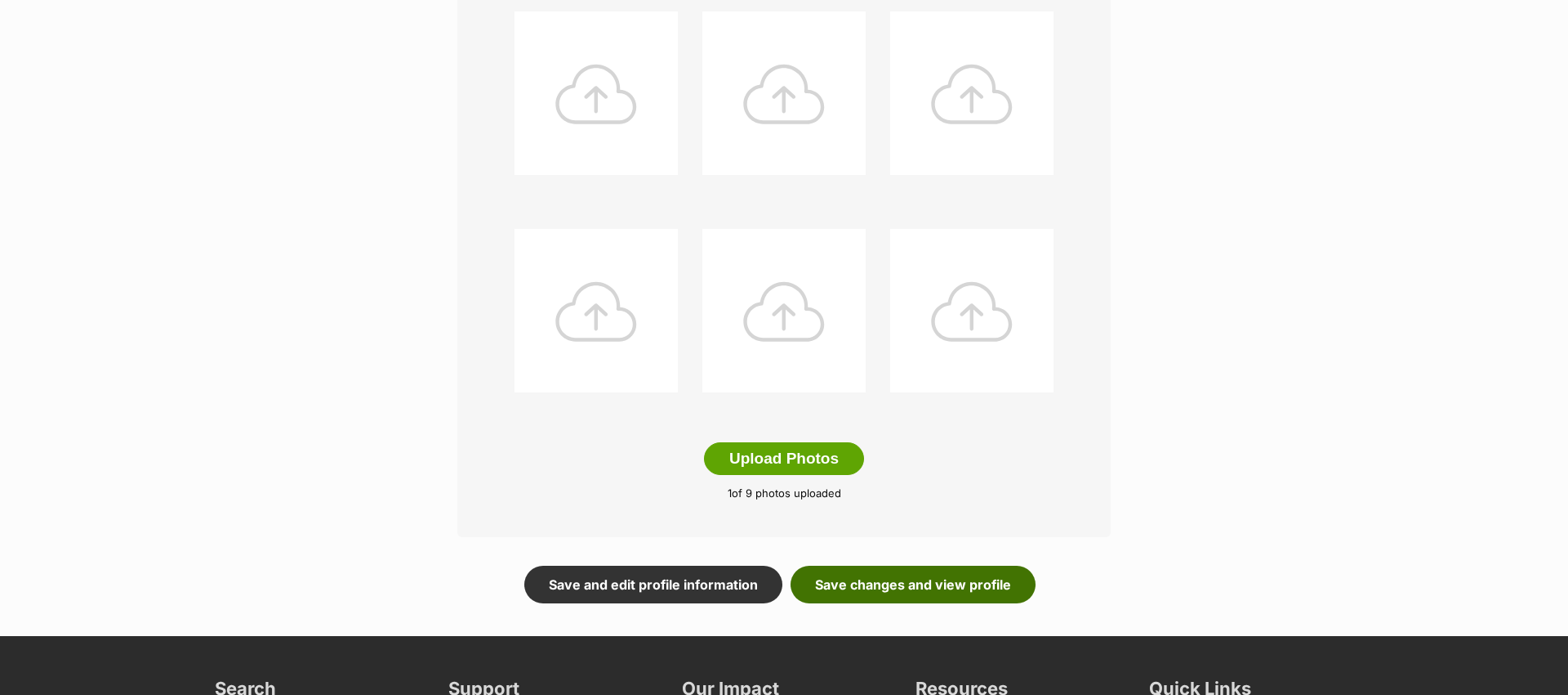
click at [854, 583] on link "Save changes and view profile" at bounding box center [913, 584] width 245 height 38
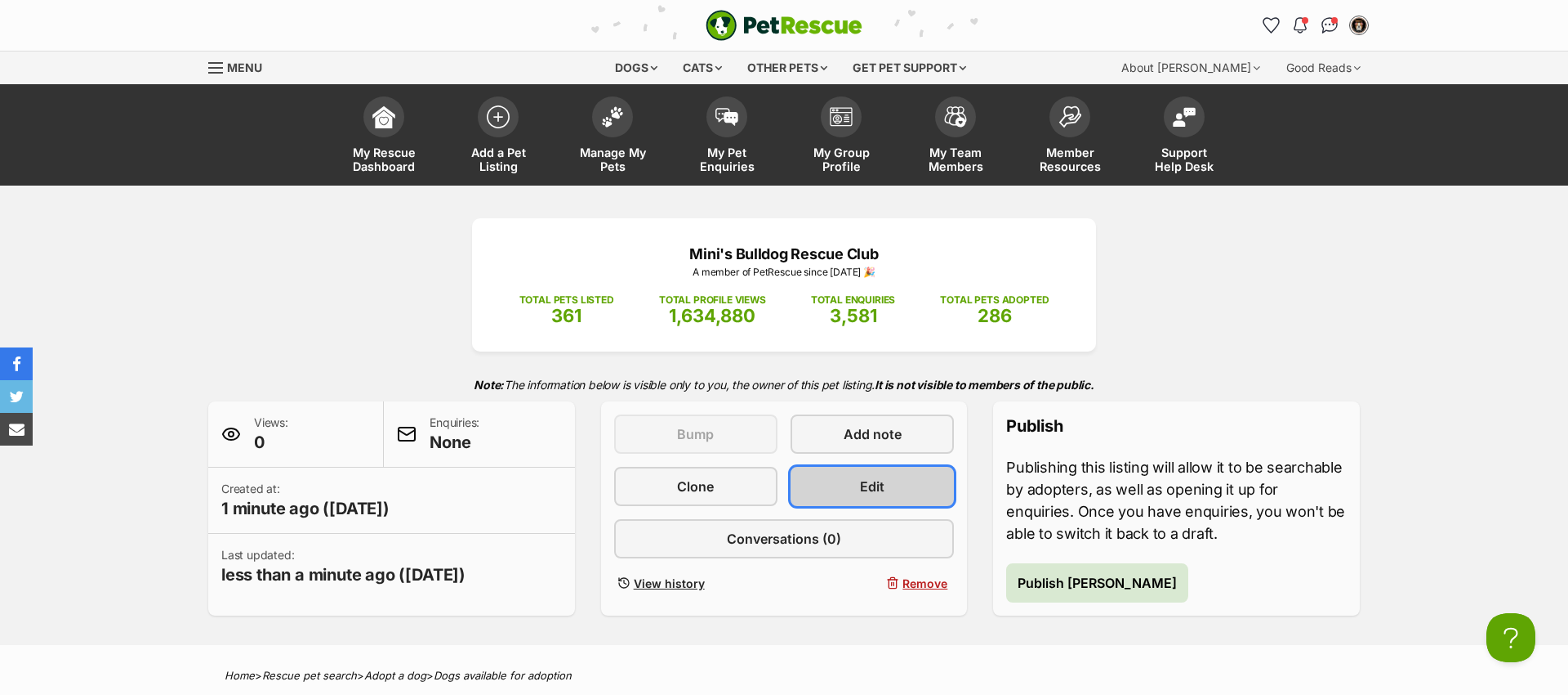
click at [868, 491] on span "Edit" at bounding box center [873, 486] width 24 height 19
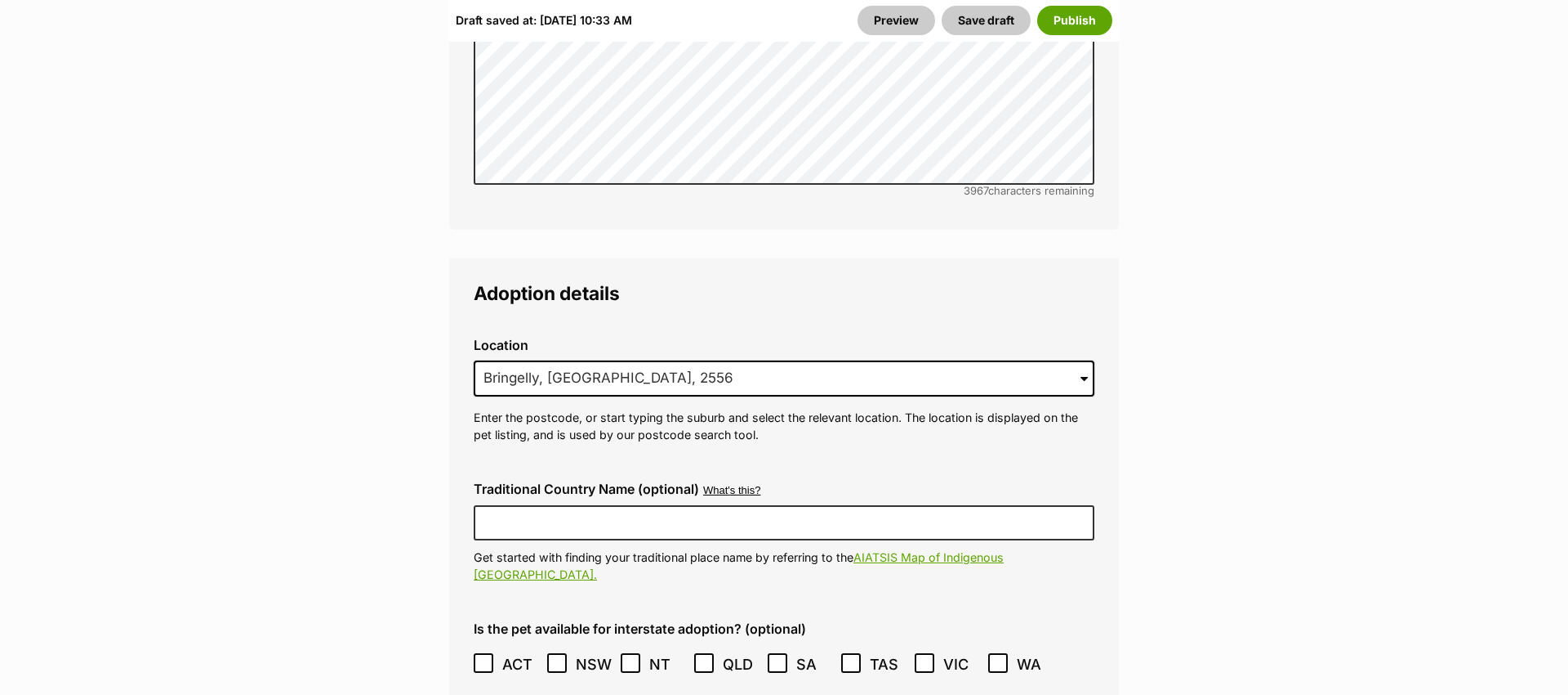
scroll to position [4010, 0]
click at [1077, 18] on button "Publish" at bounding box center [1075, 21] width 75 height 30
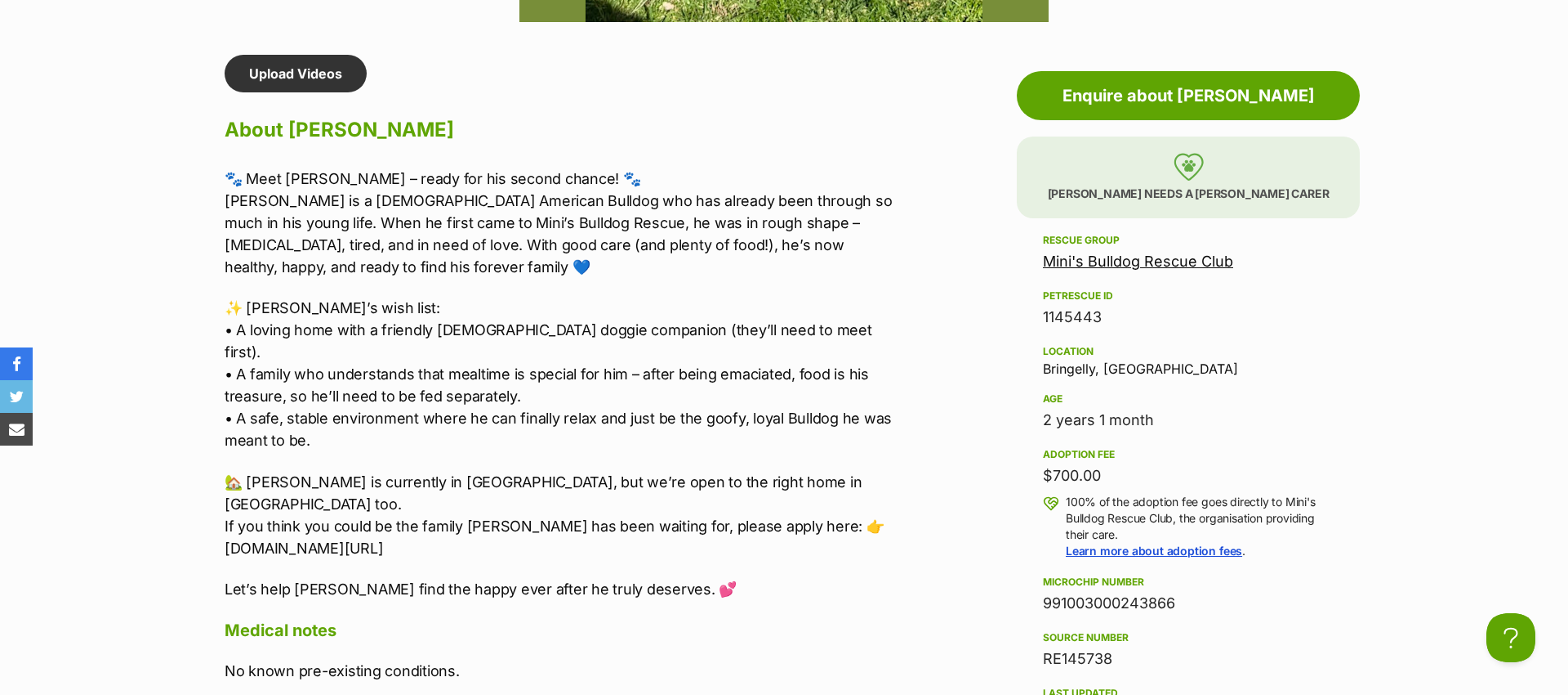
scroll to position [1388, 0]
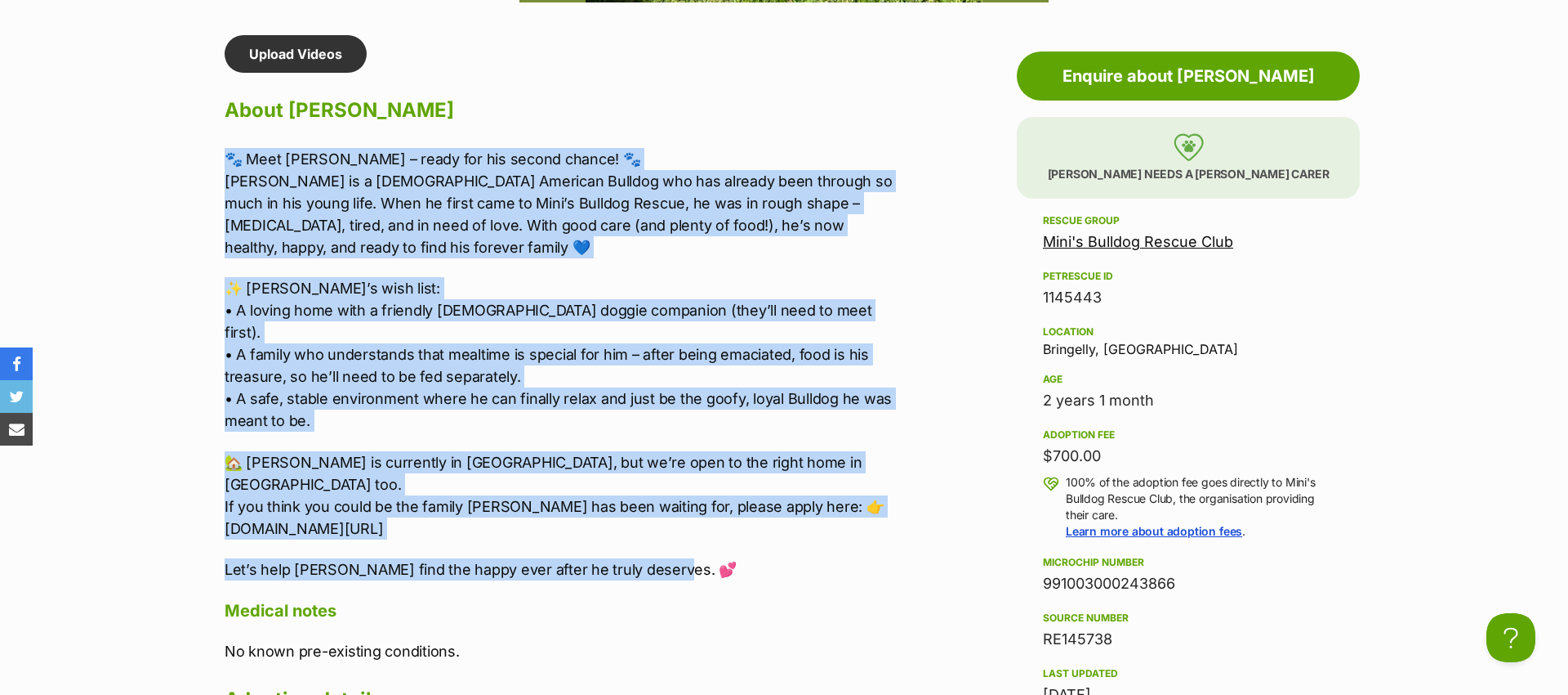
drag, startPoint x: 709, startPoint y: 526, endPoint x: 223, endPoint y: 156, distance: 610.8
click at [223, 156] on div "Upload Videos About [PERSON_NAME] 🐾 Meet [PERSON_NAME] – ready for his second c…" at bounding box center [554, 544] width 691 height 1018
copy div "🐾 Lore Ipsumdo – sitam con adi elitse doeius! 🐾 Tempori ut l 2 etdo mag Aliquae…"
